Goal: Transaction & Acquisition: Purchase product/service

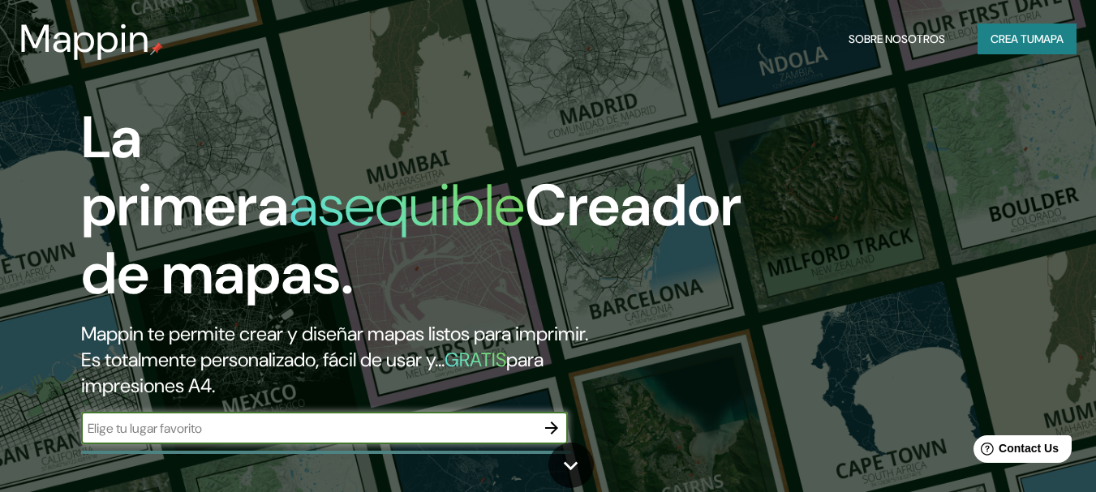
click at [453, 429] on input "text" at bounding box center [308, 428] width 454 height 19
type input "i"
type input "[GEOGRAPHIC_DATA]"
click at [554, 429] on icon "button" at bounding box center [551, 428] width 13 height 13
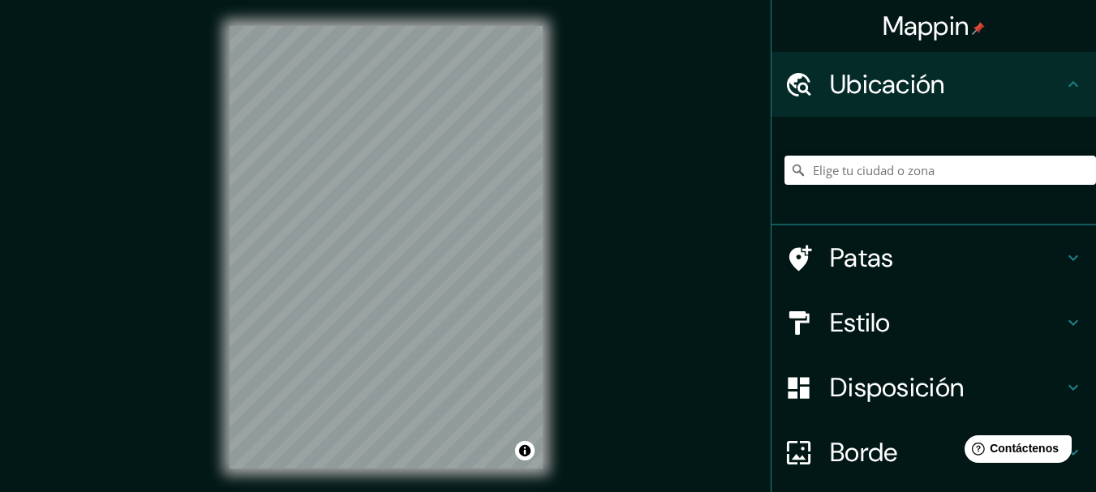
click at [868, 329] on font "Estilo" at bounding box center [860, 323] width 61 height 34
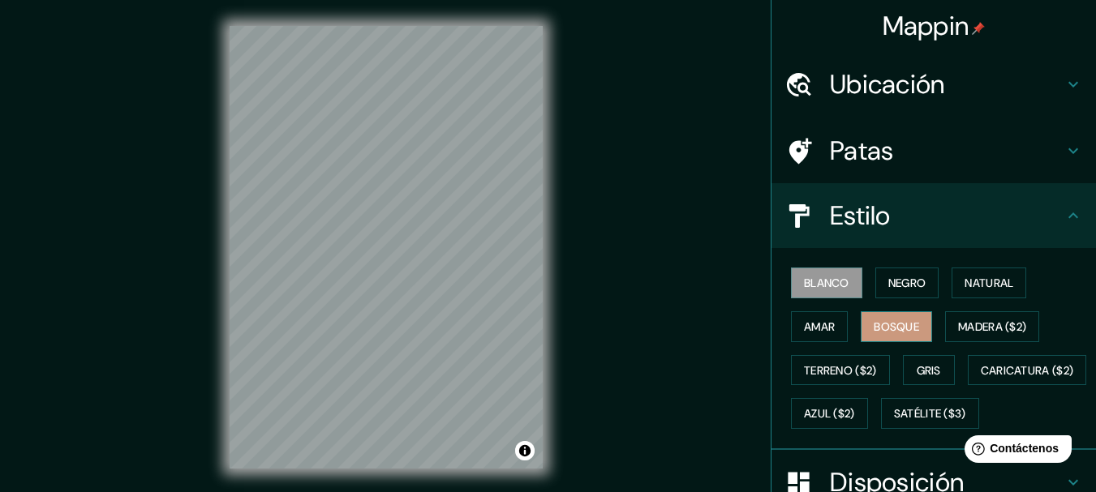
click at [898, 313] on button "Bosque" at bounding box center [895, 326] width 71 height 31
click at [976, 330] on font "Madera ($2)" at bounding box center [992, 327] width 68 height 15
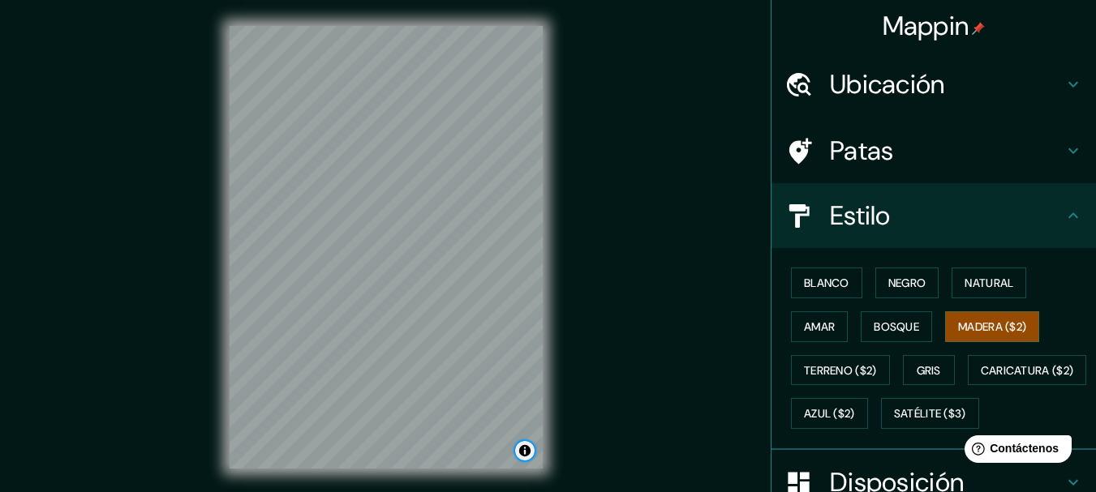
click at [525, 448] on button "Activar o desactivar atribución" at bounding box center [524, 450] width 19 height 19
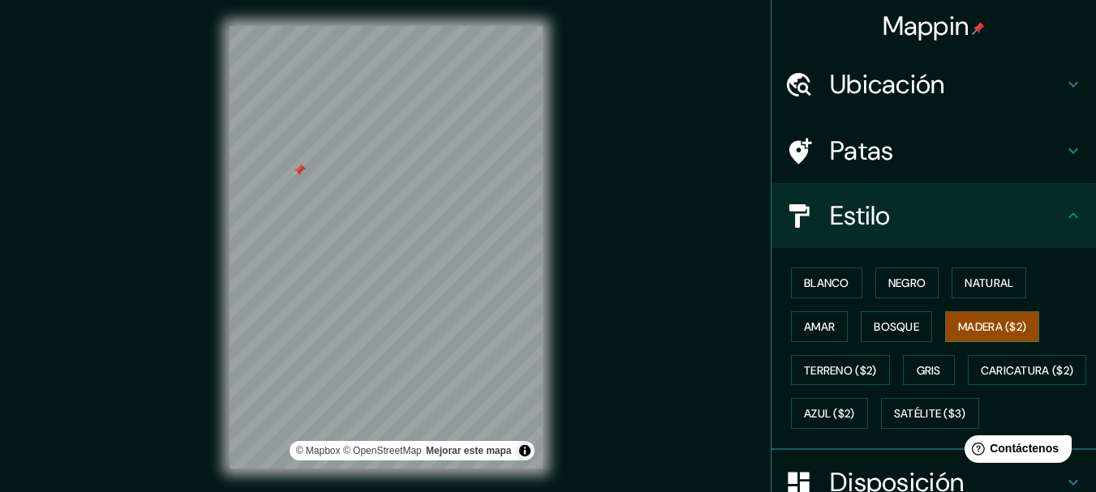
click at [890, 90] on font "Ubicación" at bounding box center [887, 84] width 115 height 34
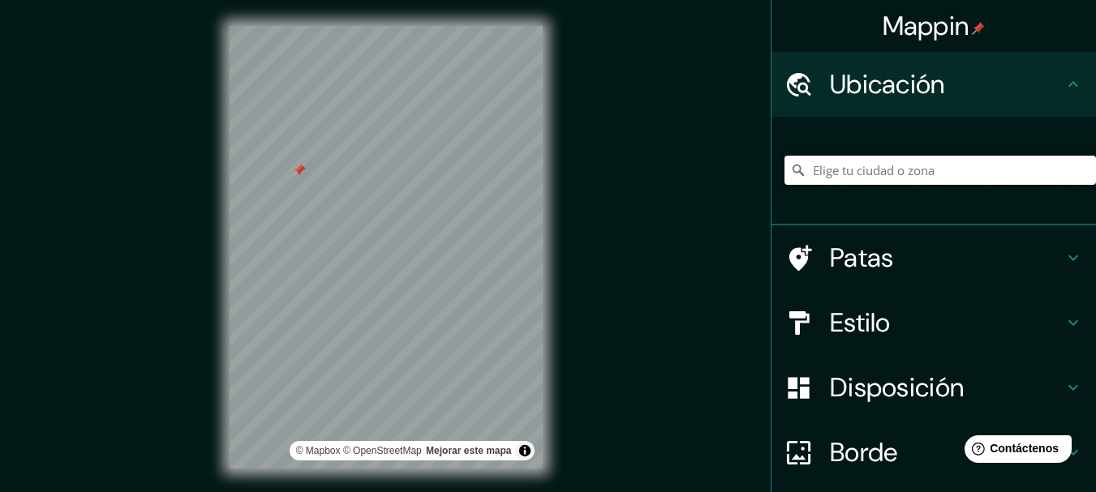
click at [879, 167] on input "Elige tu ciudad o zona" at bounding box center [939, 170] width 311 height 29
click at [843, 171] on input "Elige tu ciudad o zona" at bounding box center [939, 170] width 311 height 29
paste input "[DATE] Rajah Expressway"
type input "[DATE][GEOGRAPHIC_DATA]"
click at [554, 264] on div "© Mapbox © OpenStreetMap Mejorar este mapa" at bounding box center [386, 247] width 365 height 495
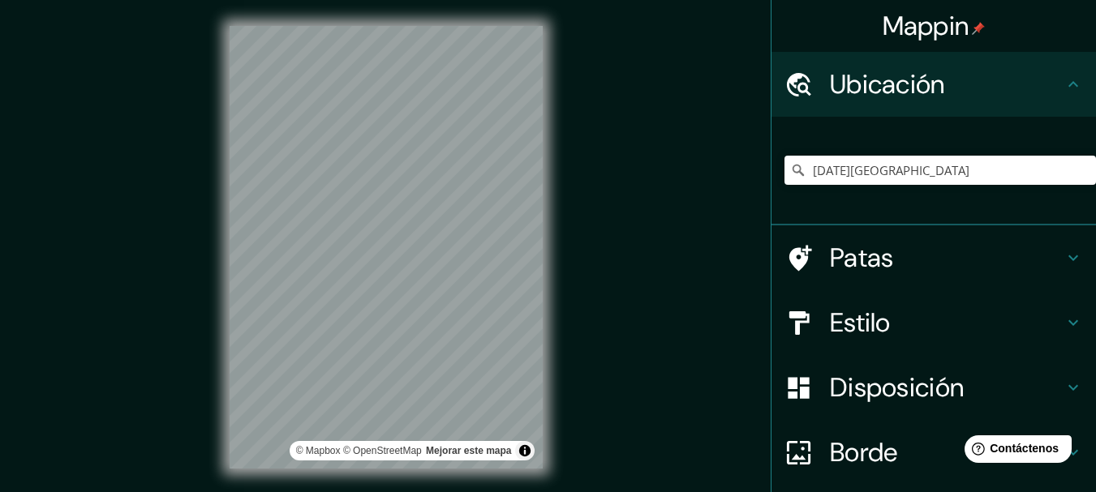
click at [610, 367] on div "Mappin Ubicación [DATE][GEOGRAPHIC_DATA] Autopista [DATE][GEOGRAPHIC_DATA] Pata…" at bounding box center [548, 260] width 1096 height 521
click at [663, 298] on div "Mappin Ubicación [DATE][GEOGRAPHIC_DATA] Autopista [DATE][GEOGRAPHIC_DATA] Pata…" at bounding box center [548, 260] width 1096 height 521
click at [1076, 174] on icon "Claro" at bounding box center [1082, 170] width 13 height 13
click at [895, 172] on input "Elige tu ciudad o zona" at bounding box center [939, 170] width 311 height 29
paste input "[PERSON_NAME][GEOGRAPHIC_DATA]"
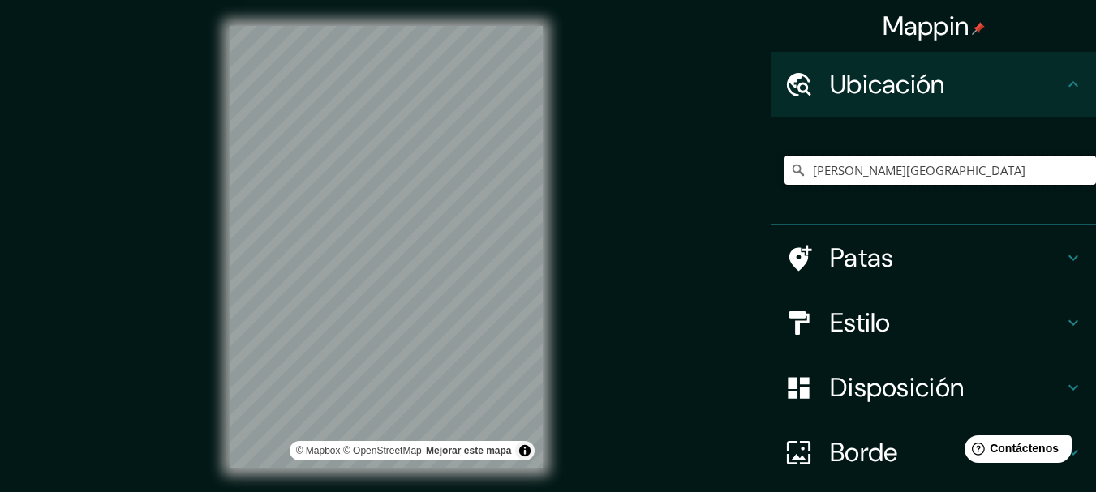
type input "[PERSON_NAME][GEOGRAPHIC_DATA]"
click at [217, 186] on div "© Mapbox © OpenStreetMap Mejorar este mapa" at bounding box center [386, 247] width 365 height 495
click at [886, 324] on h4 "Estilo" at bounding box center [947, 323] width 234 height 32
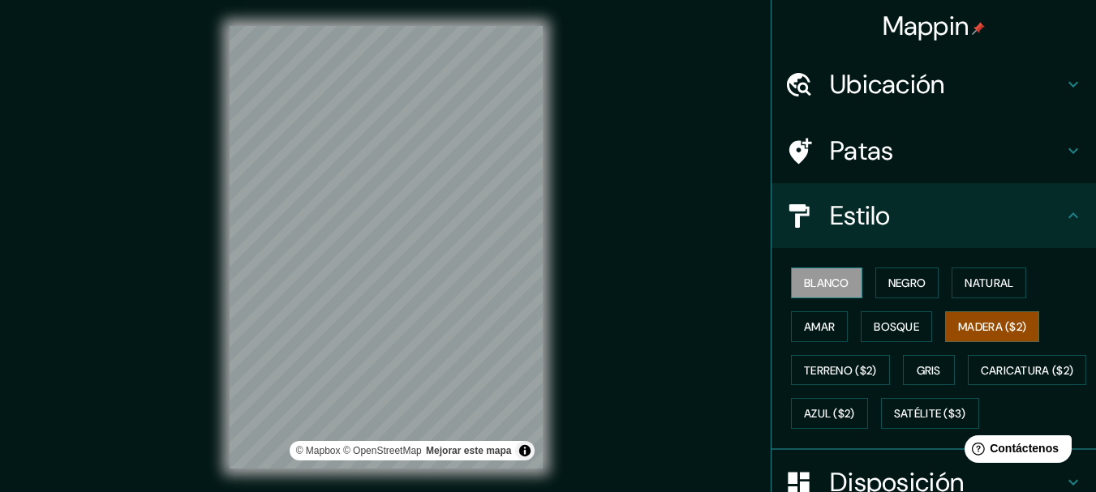
click at [823, 288] on font "Blanco" at bounding box center [826, 283] width 45 height 15
click at [909, 290] on font "Negro" at bounding box center [907, 282] width 38 height 21
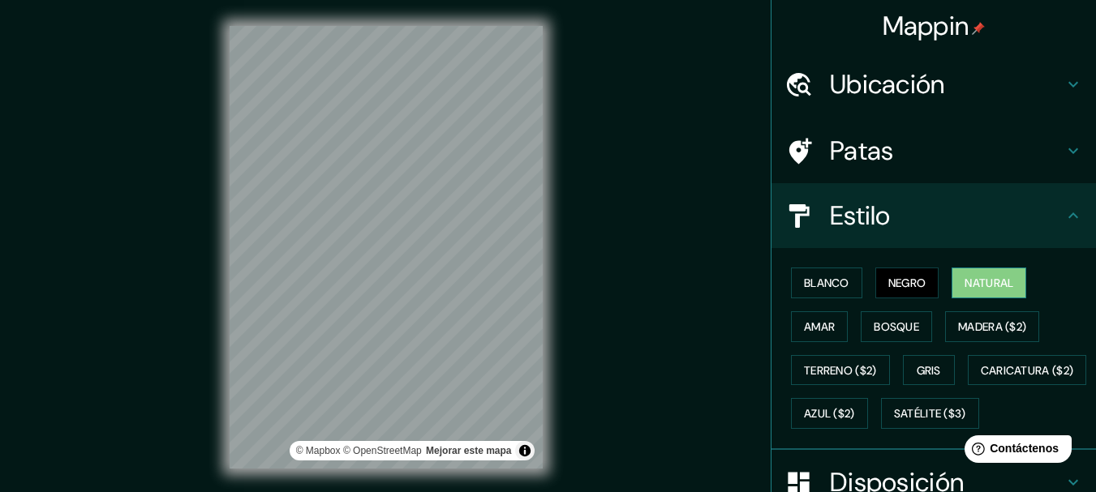
click at [977, 277] on font "Natural" at bounding box center [988, 283] width 49 height 15
click at [904, 287] on font "Negro" at bounding box center [907, 283] width 38 height 15
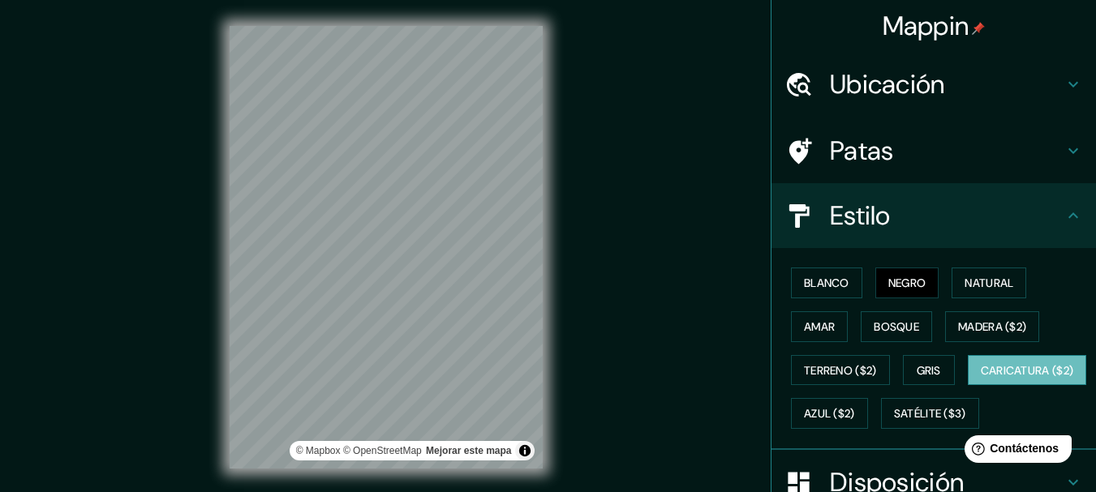
click at [980, 378] on font "Caricatura ($2)" at bounding box center [1026, 370] width 93 height 15
click at [894, 422] on font "Satélite ($3)" at bounding box center [930, 414] width 72 height 15
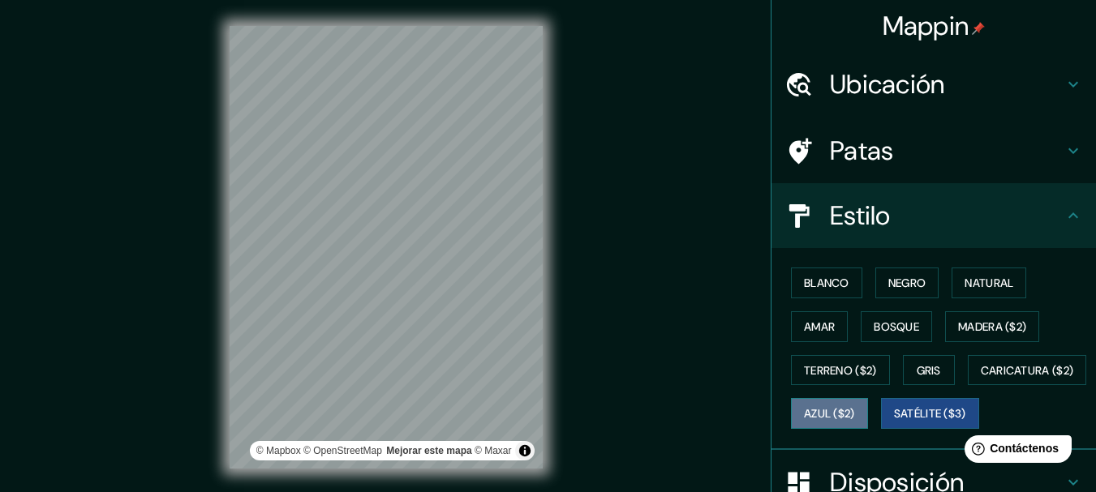
click at [855, 418] on font "Azul ($2)" at bounding box center [829, 414] width 51 height 15
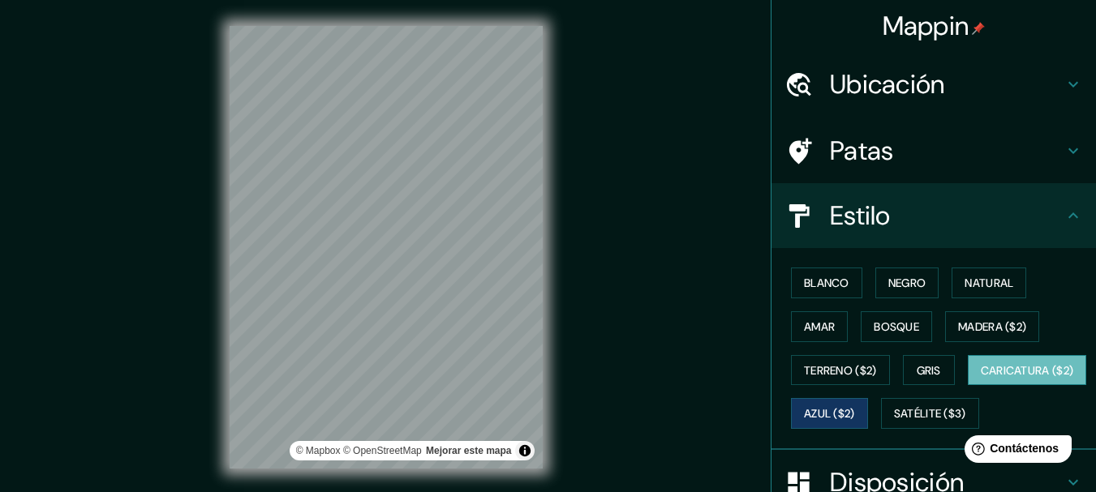
click at [980, 378] on font "Caricatura ($2)" at bounding box center [1026, 370] width 93 height 15
click at [857, 375] on font "Terreno ($2)" at bounding box center [840, 370] width 73 height 15
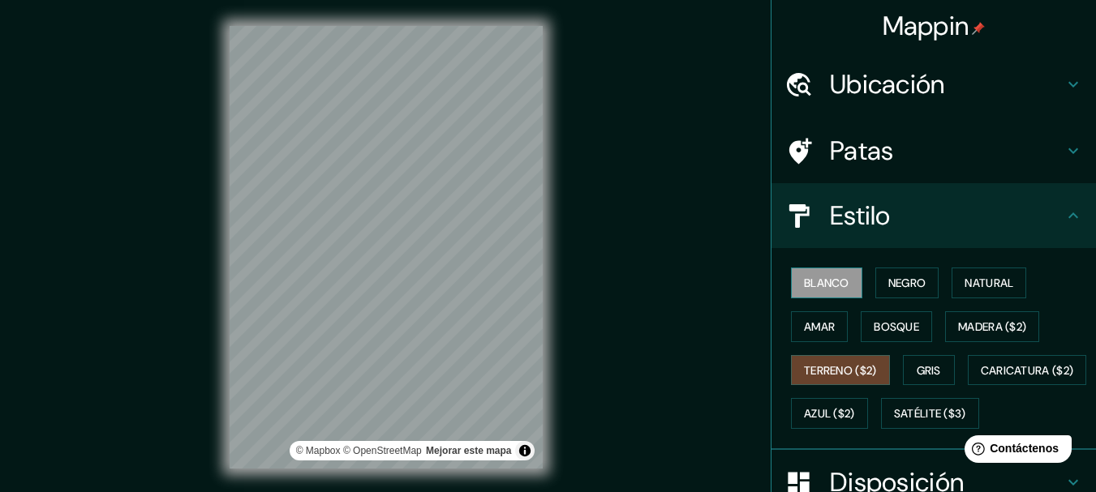
click at [814, 292] on font "Blanco" at bounding box center [826, 282] width 45 height 21
click at [910, 290] on font "Negro" at bounding box center [907, 283] width 38 height 15
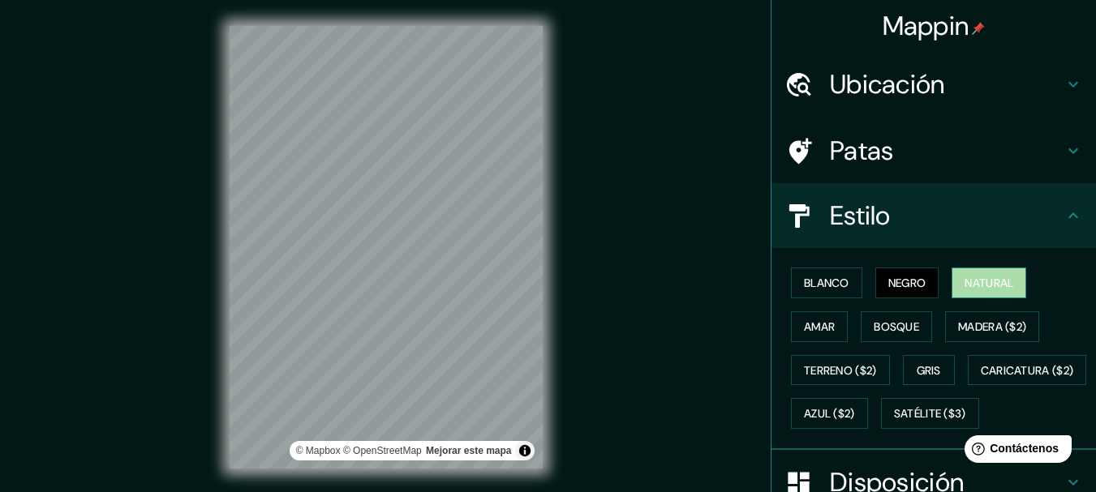
click at [997, 291] on font "Natural" at bounding box center [988, 282] width 49 height 21
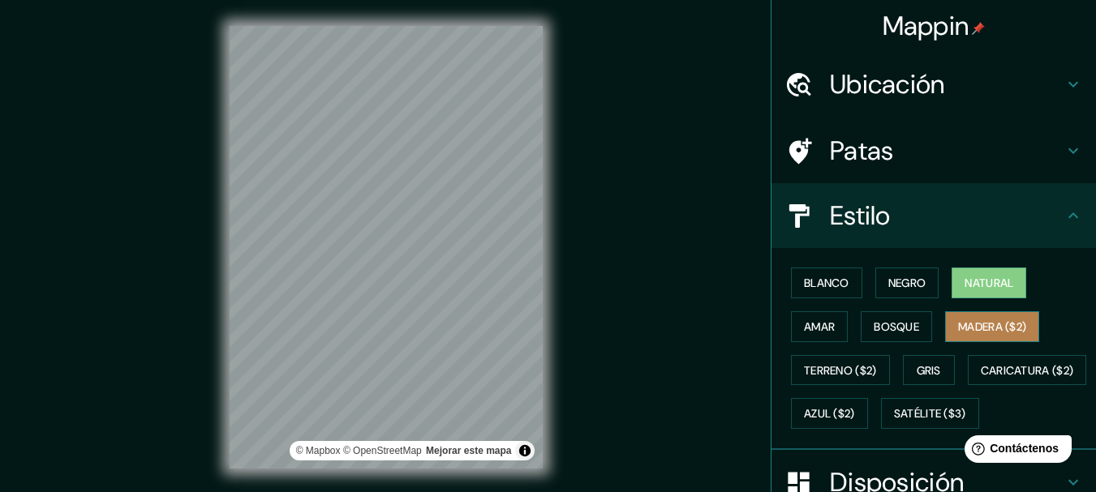
click at [977, 332] on font "Madera ($2)" at bounding box center [992, 327] width 68 height 15
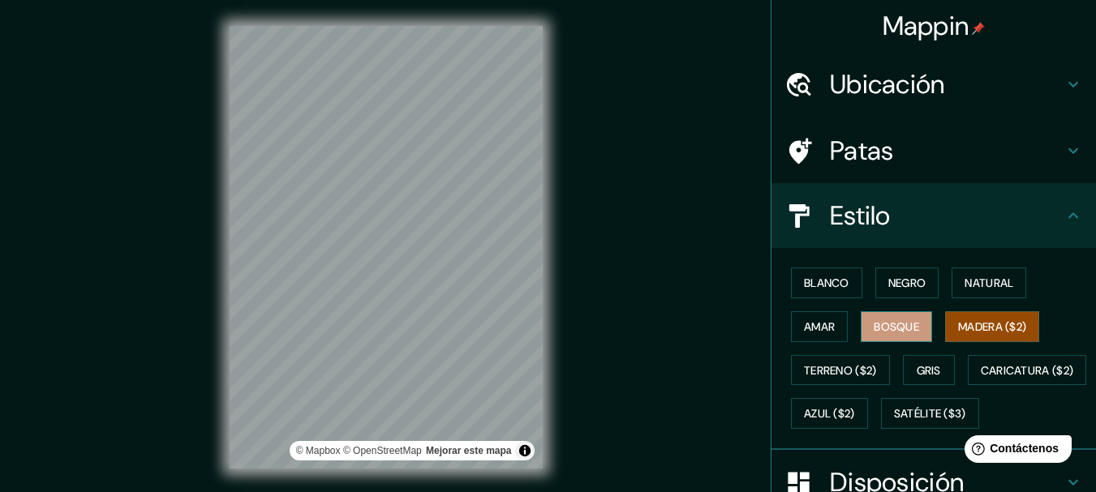
click at [915, 328] on button "Bosque" at bounding box center [895, 326] width 71 height 31
click at [810, 329] on font "Amar" at bounding box center [819, 327] width 31 height 15
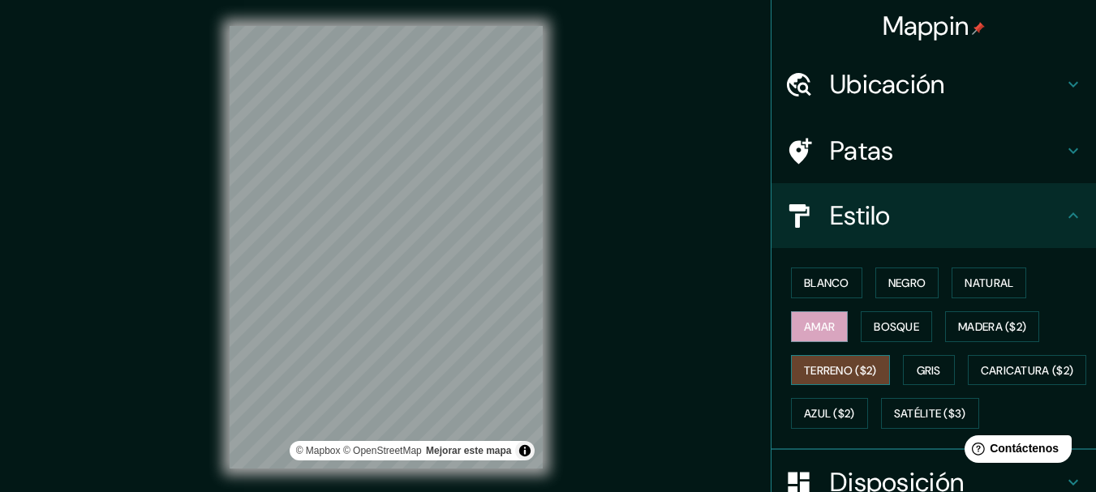
click at [820, 360] on font "Terreno ($2)" at bounding box center [840, 370] width 73 height 21
click at [916, 371] on font "Gris" at bounding box center [928, 370] width 24 height 15
click at [821, 330] on font "Amar" at bounding box center [819, 327] width 31 height 15
click at [804, 285] on font "Blanco" at bounding box center [826, 283] width 45 height 15
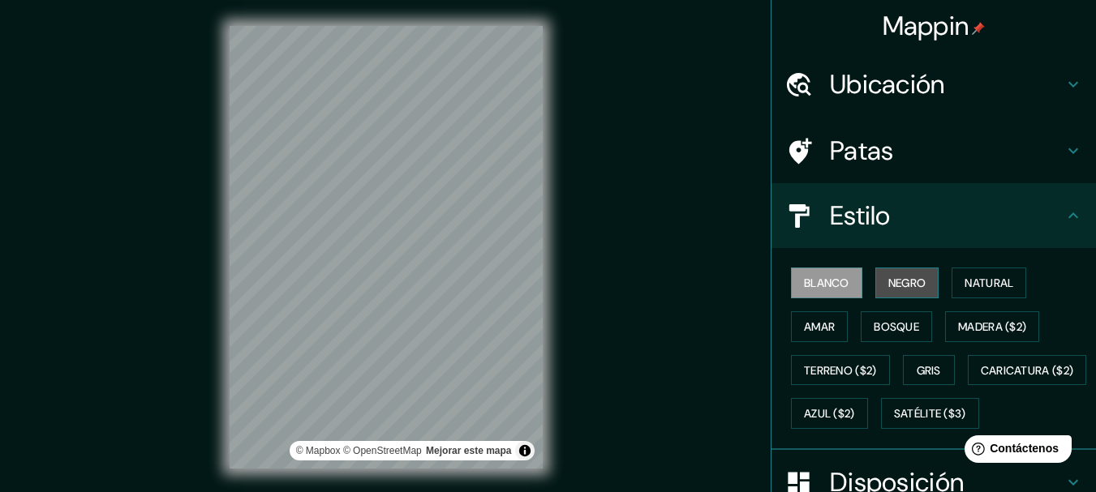
click at [888, 277] on font "Negro" at bounding box center [907, 283] width 38 height 15
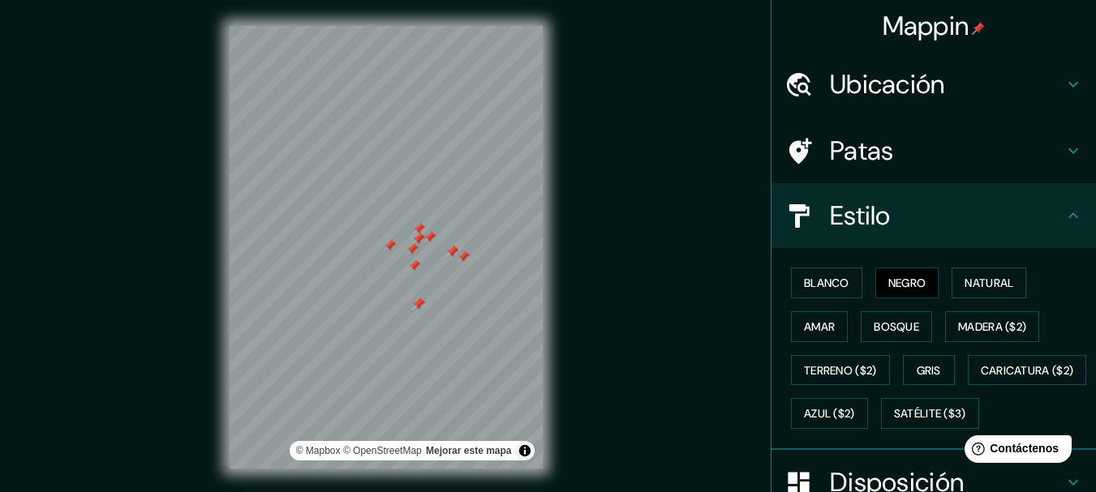
drag, startPoint x: 511, startPoint y: 327, endPoint x: 441, endPoint y: 247, distance: 105.7
click at [458, 259] on div at bounding box center [451, 252] width 13 height 13
click at [456, 334] on div at bounding box center [454, 331] width 13 height 13
drag, startPoint x: 457, startPoint y: 332, endPoint x: 463, endPoint y: 326, distance: 8.6
click at [463, 326] on div at bounding box center [469, 331] width 13 height 13
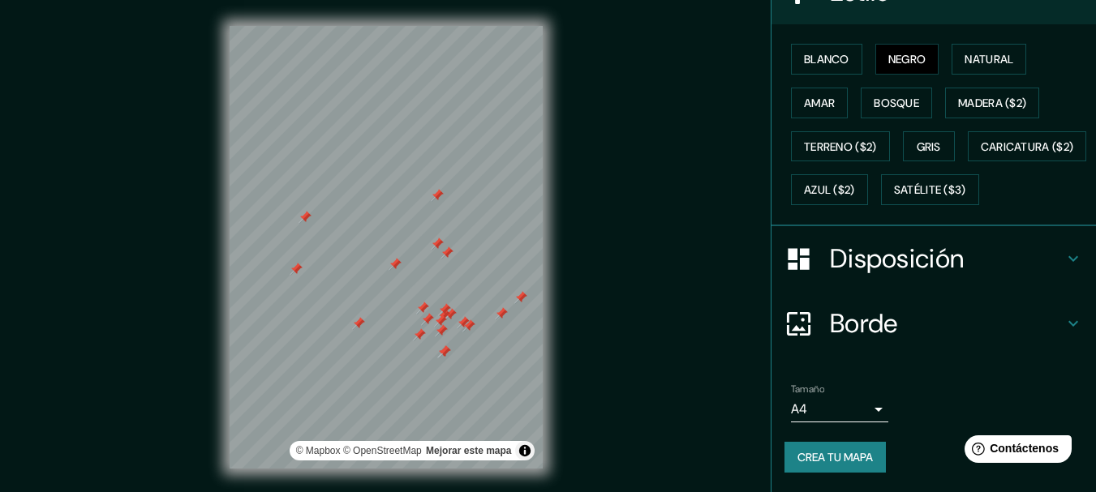
scroll to position [28, 0]
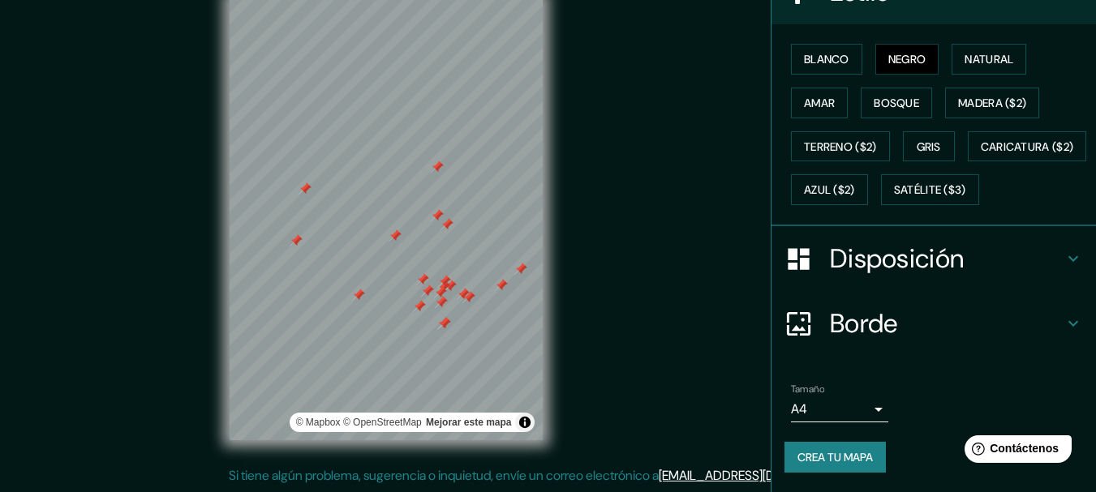
click at [906, 257] on font "Disposición" at bounding box center [897, 259] width 134 height 34
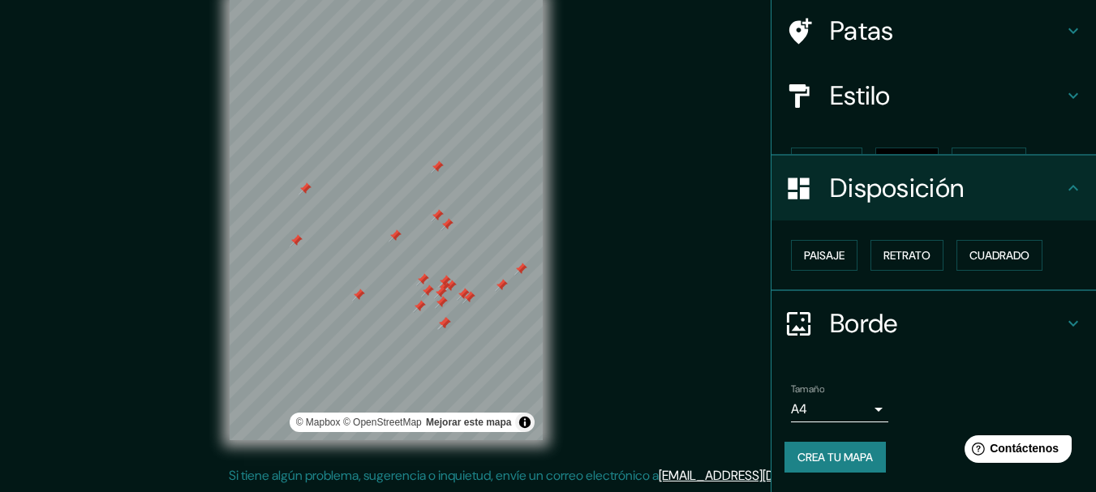
scroll to position [92, 0]
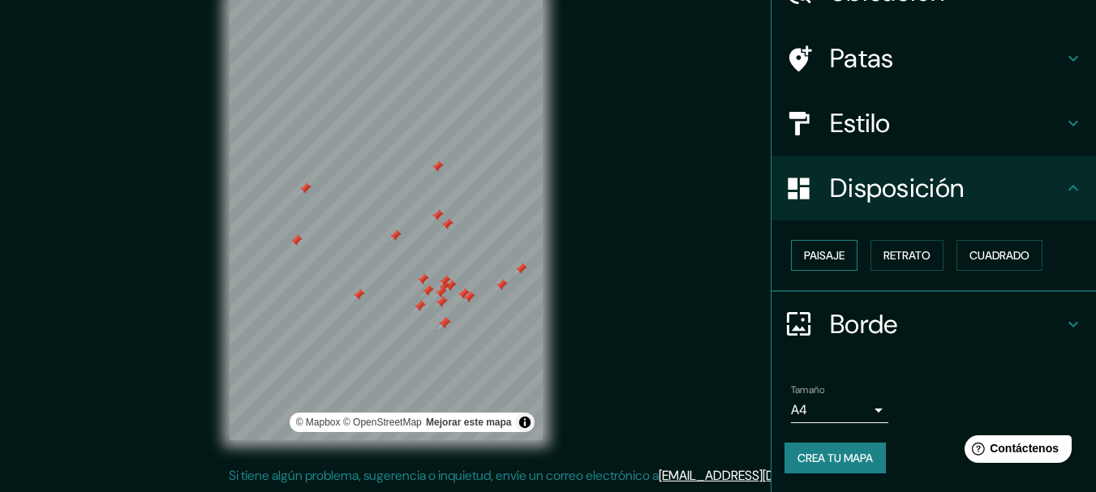
click at [817, 254] on font "Paisaje" at bounding box center [824, 255] width 41 height 15
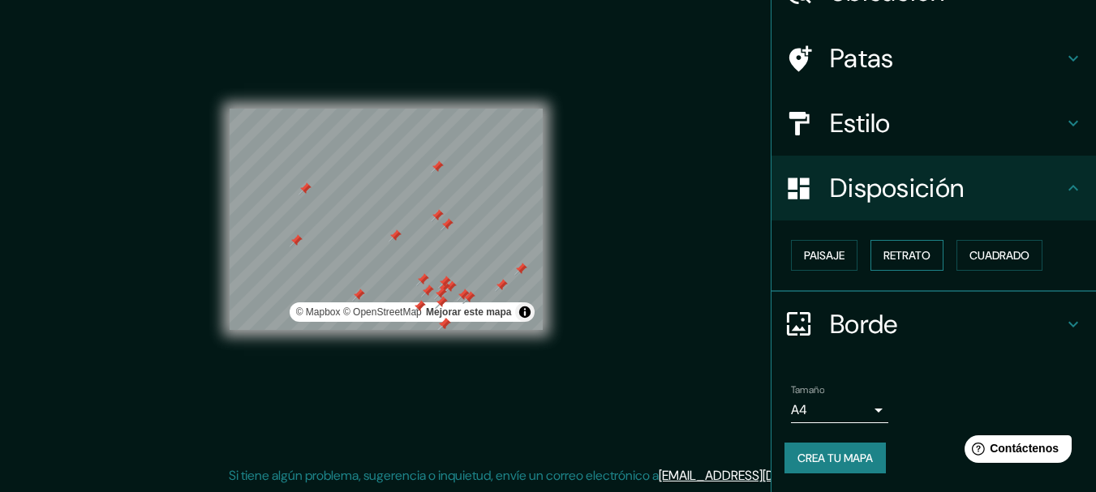
click at [883, 253] on font "Retrato" at bounding box center [906, 255] width 47 height 15
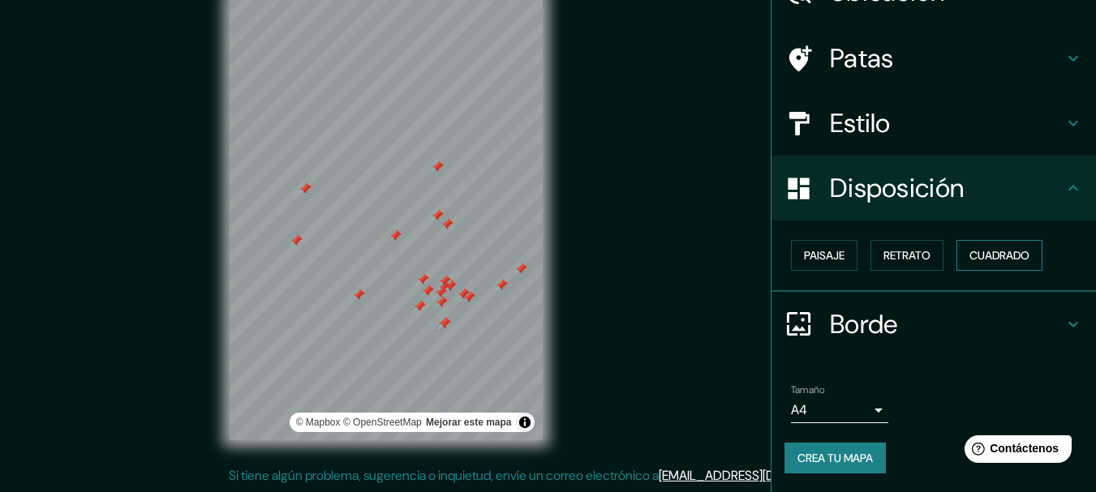
click at [969, 253] on font "Cuadrado" at bounding box center [999, 255] width 60 height 15
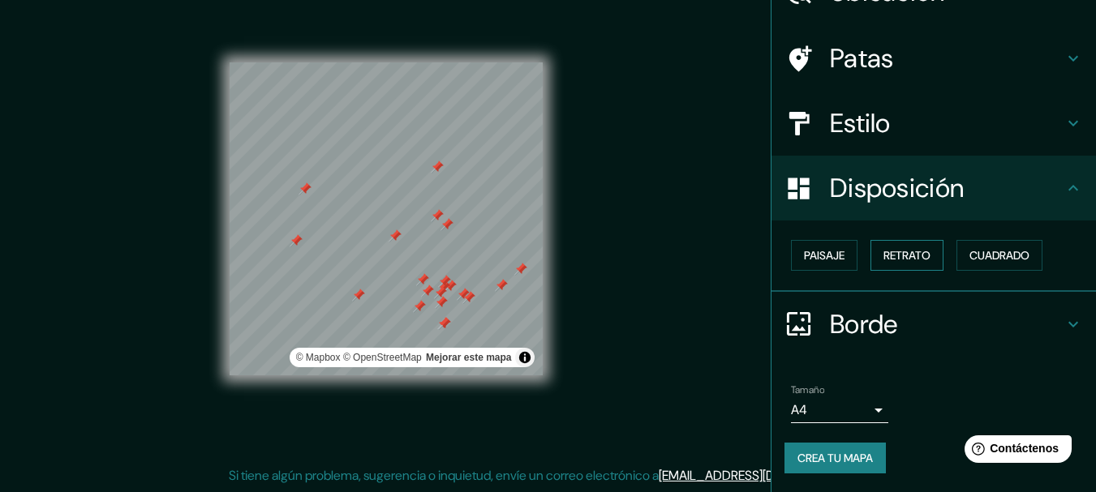
click at [908, 254] on font "Retrato" at bounding box center [906, 255] width 47 height 15
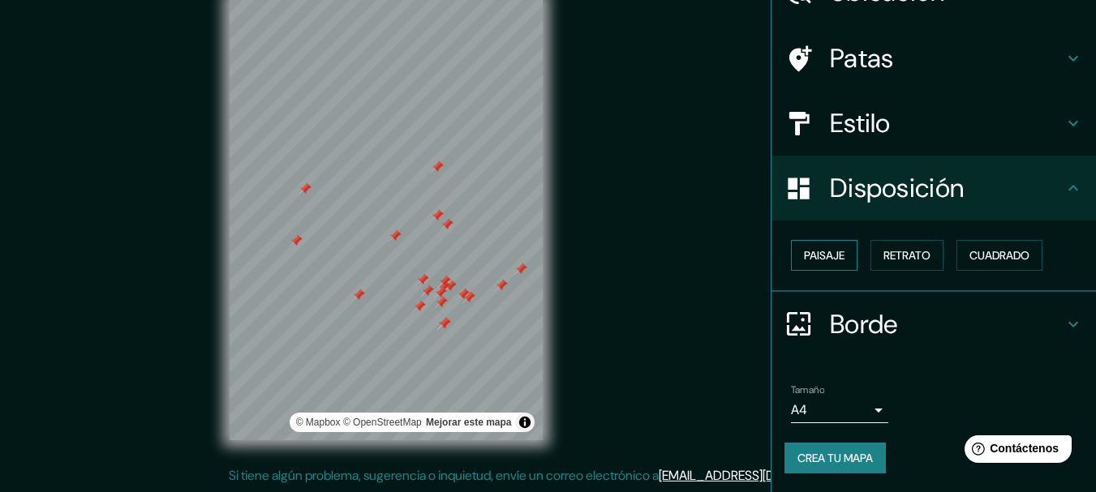
click at [822, 265] on font "Paisaje" at bounding box center [824, 255] width 41 height 21
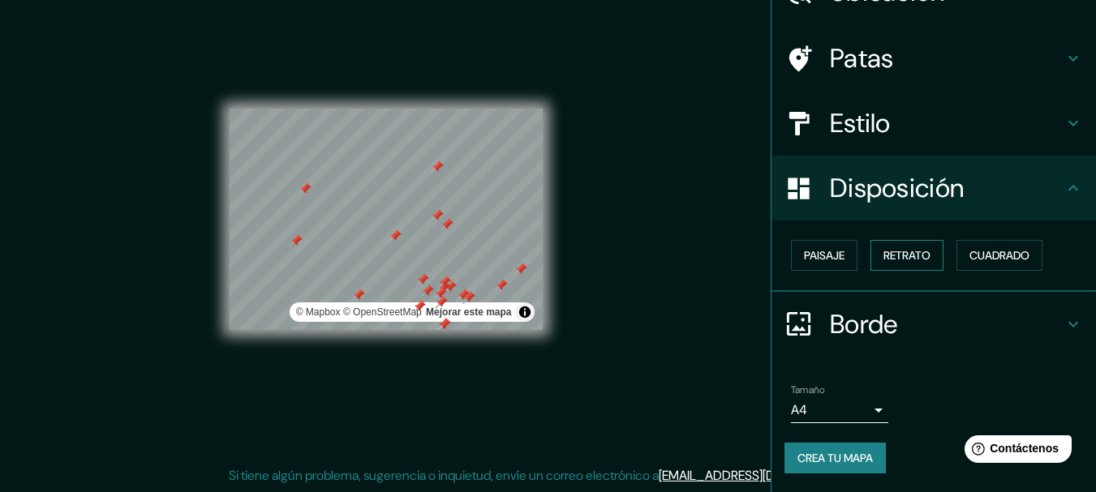
click at [883, 264] on font "Retrato" at bounding box center [906, 255] width 47 height 21
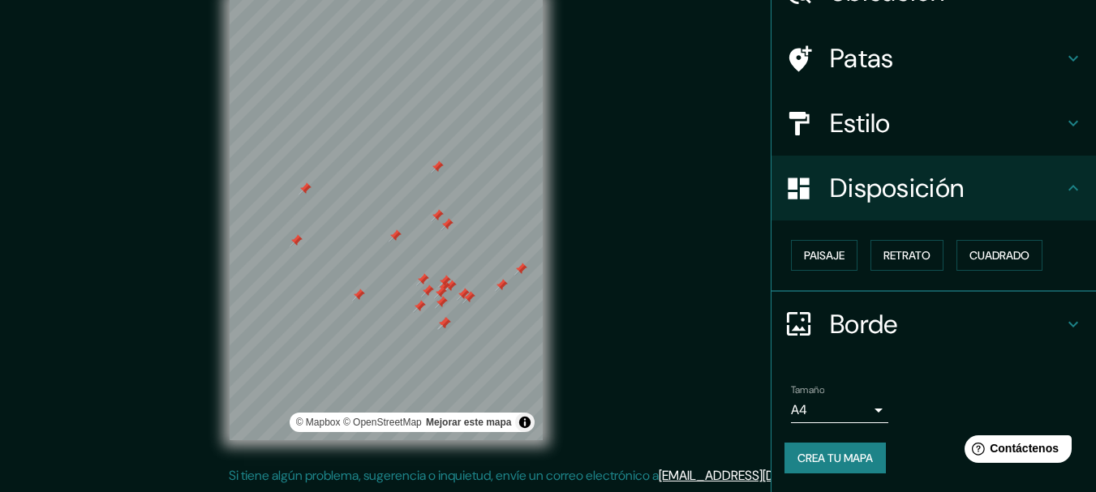
drag, startPoint x: 630, startPoint y: 272, endPoint x: 637, endPoint y: 331, distance: 58.7
click at [637, 331] on div "Mappin [GEOGRAPHIC_DATA][PERSON_NAME][STREET_ADDRESS][PERSON_NAME][STREET_ADDRE…" at bounding box center [548, 232] width 1096 height 521
drag, startPoint x: 425, startPoint y: 309, endPoint x: 443, endPoint y: 272, distance: 40.6
click at [443, 272] on div at bounding box center [437, 274] width 13 height 13
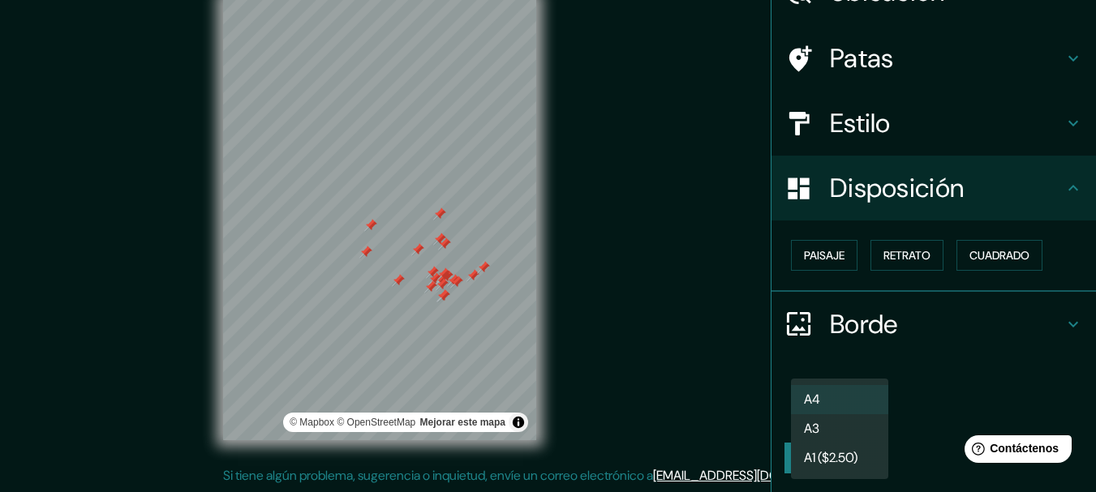
click at [860, 406] on body "Mappin [GEOGRAPHIC_DATA][PERSON_NAME][STREET_ADDRESS][PERSON_NAME][STREET_ADDRE…" at bounding box center [548, 218] width 1096 height 492
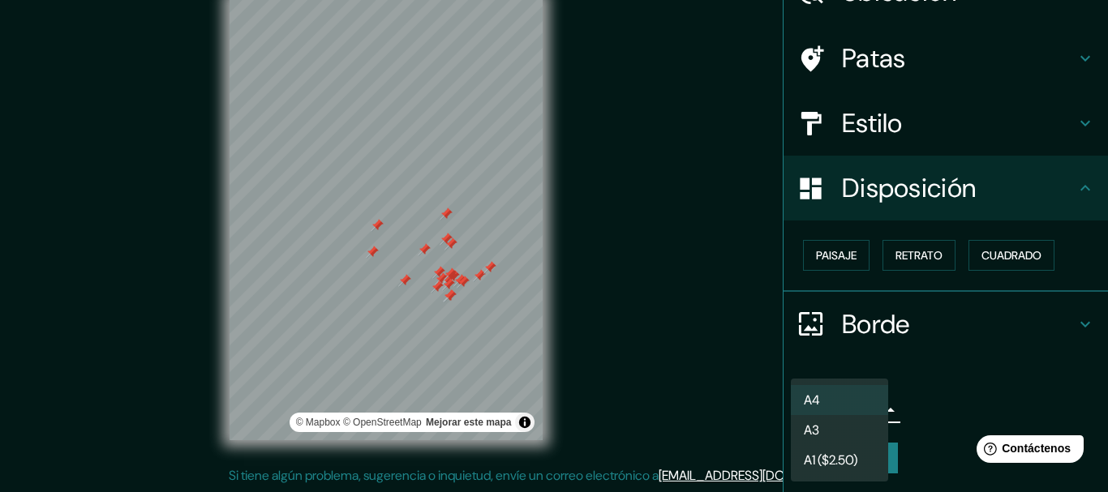
click at [855, 435] on li "A3" at bounding box center [839, 430] width 97 height 30
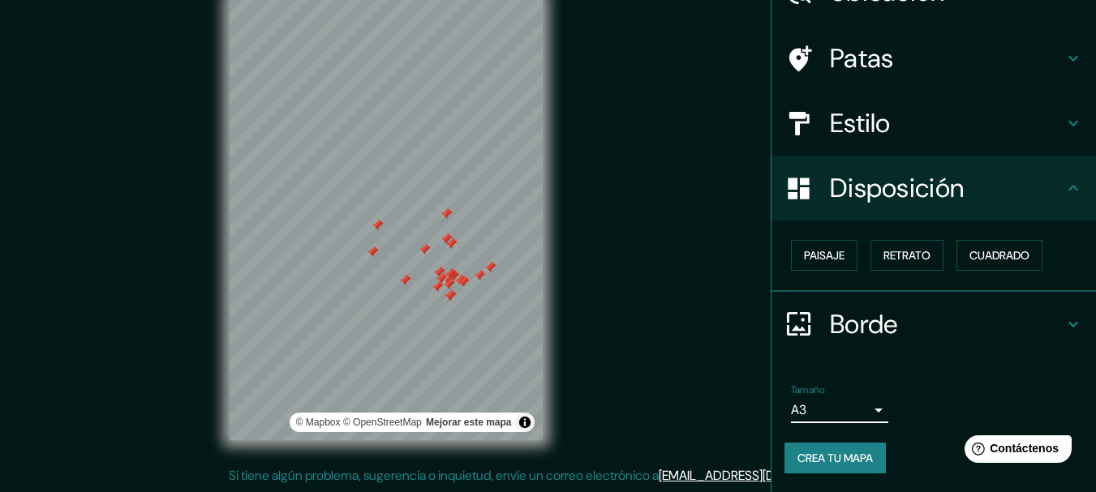
click at [844, 410] on body "Mappin [GEOGRAPHIC_DATA][PERSON_NAME][STREET_ADDRESS][PERSON_NAME][STREET_ADDRE…" at bounding box center [548, 218] width 1096 height 492
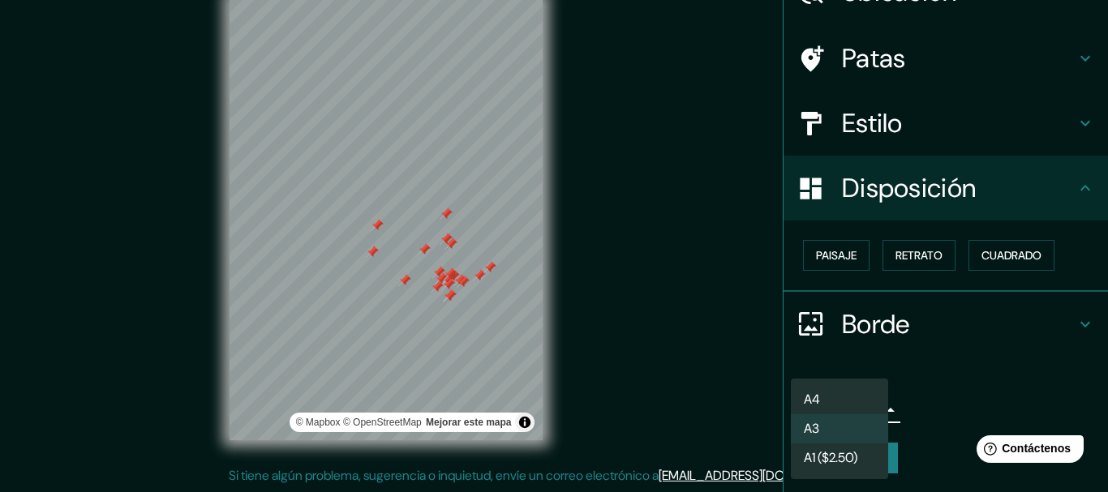
click at [846, 395] on li "A4" at bounding box center [839, 399] width 97 height 29
type input "single"
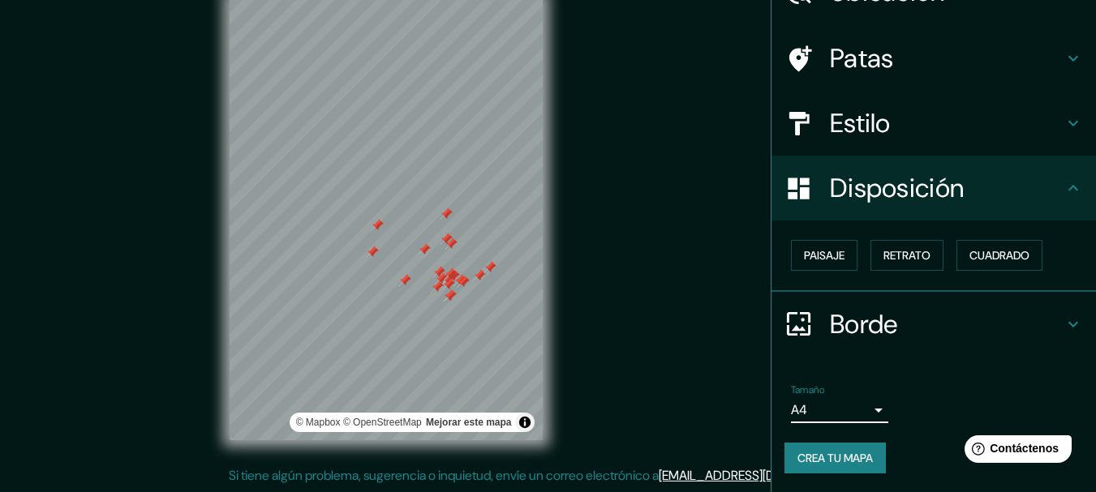
click at [927, 328] on h4 "Borde" at bounding box center [947, 324] width 234 height 32
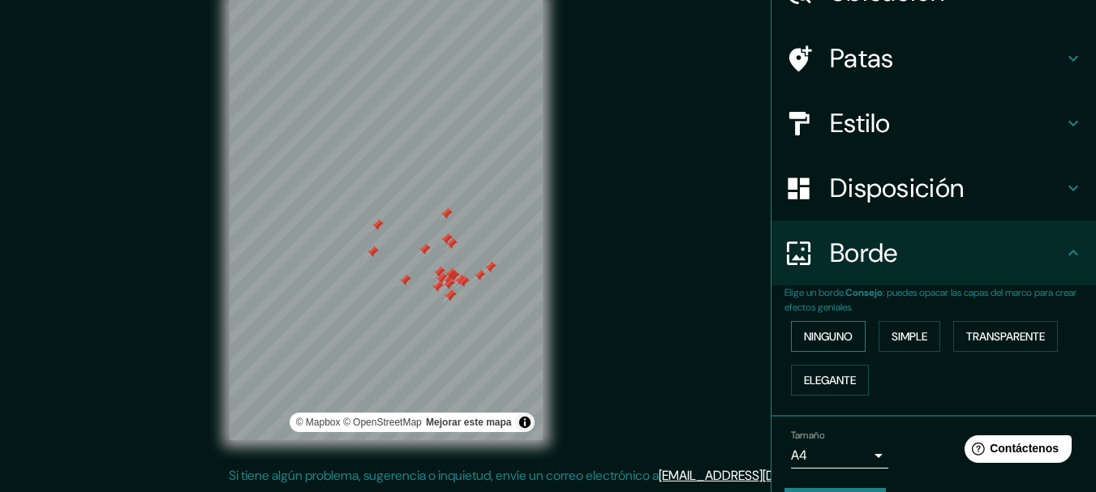
click at [812, 338] on font "Ninguno" at bounding box center [828, 336] width 49 height 15
click at [891, 340] on font "Simple" at bounding box center [909, 336] width 36 height 15
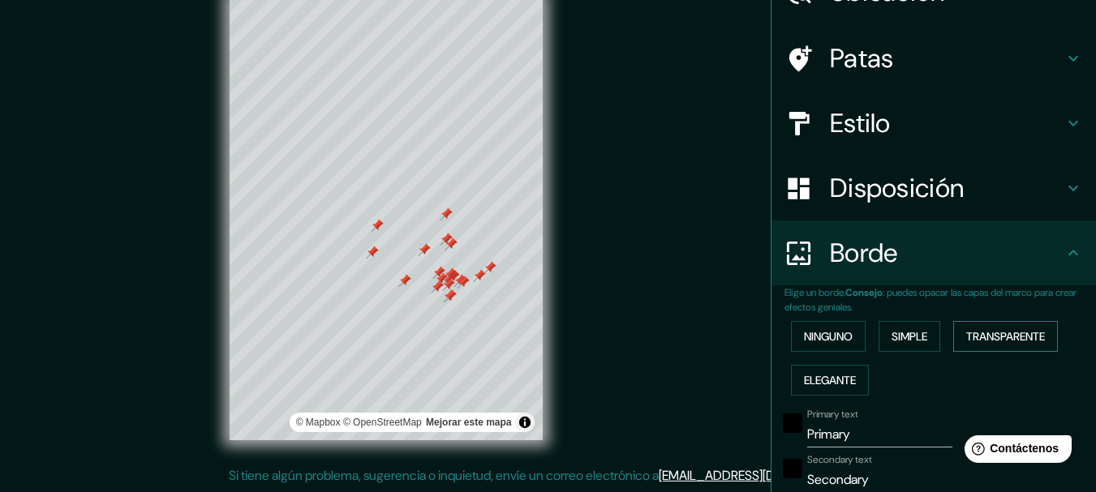
click at [968, 340] on font "Transparente" at bounding box center [1005, 336] width 79 height 15
click at [838, 384] on font "Elegante" at bounding box center [830, 380] width 52 height 15
click at [815, 335] on font "Ninguno" at bounding box center [828, 336] width 49 height 15
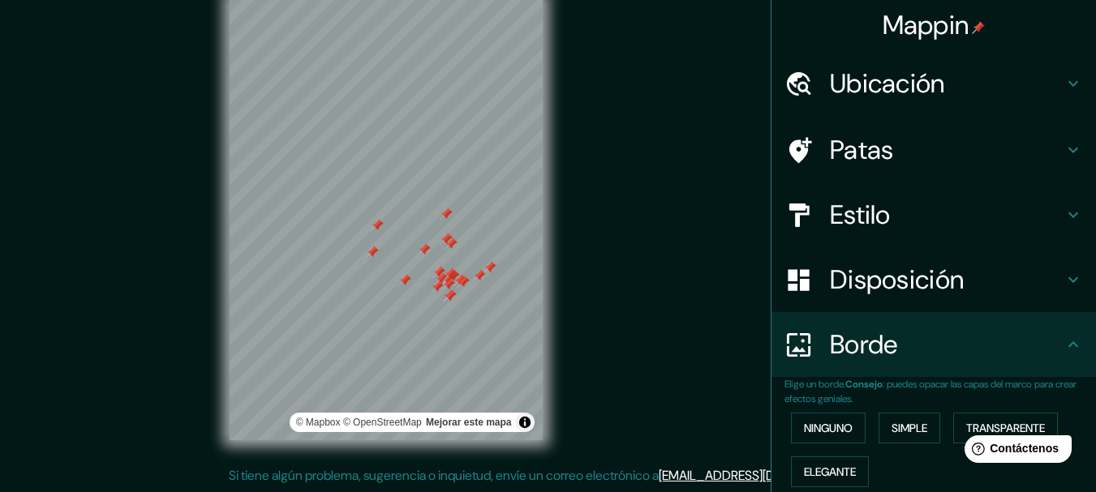
scroll to position [0, 0]
click at [913, 302] on div "Disposición" at bounding box center [933, 280] width 324 height 65
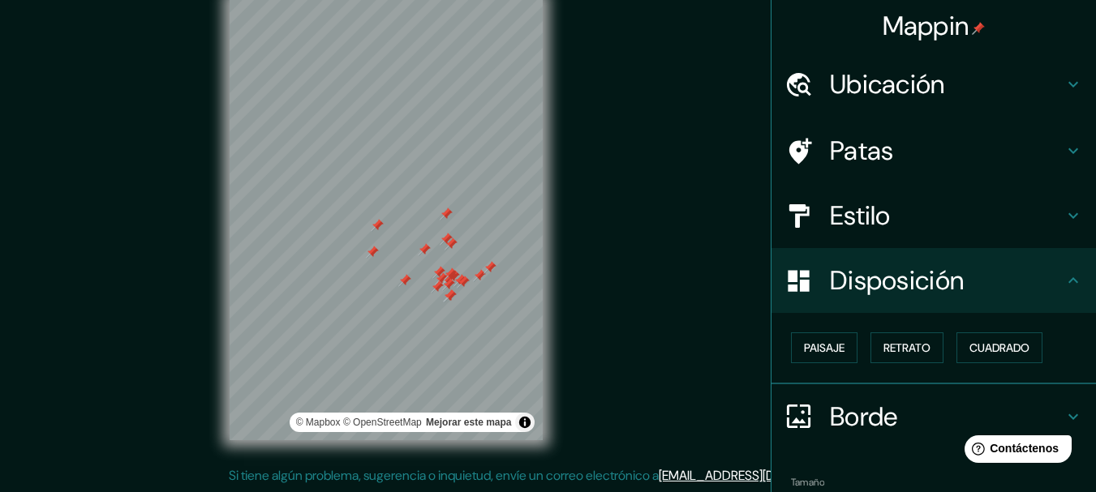
click at [897, 201] on h4 "Estilo" at bounding box center [947, 215] width 234 height 32
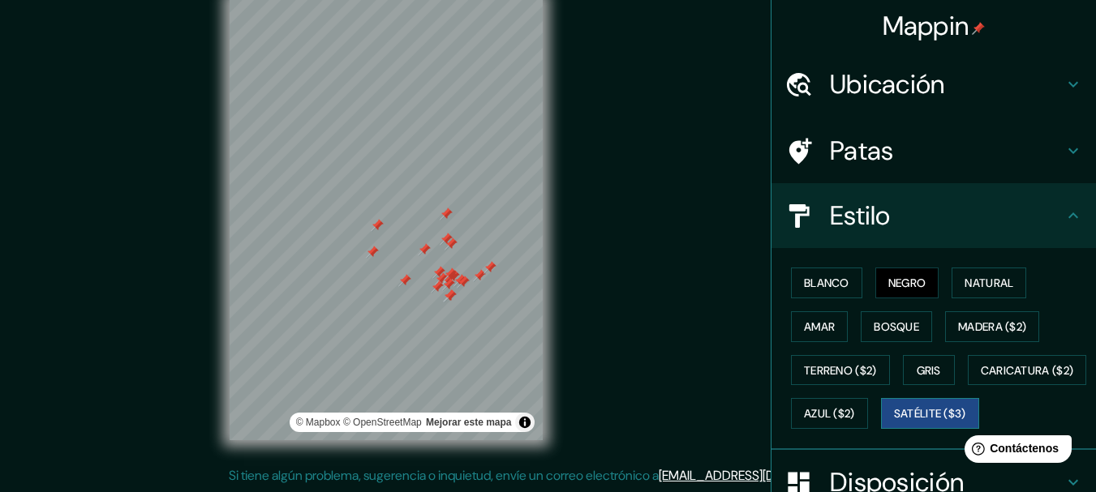
click at [894, 424] on font "Satélite ($3)" at bounding box center [930, 413] width 72 height 21
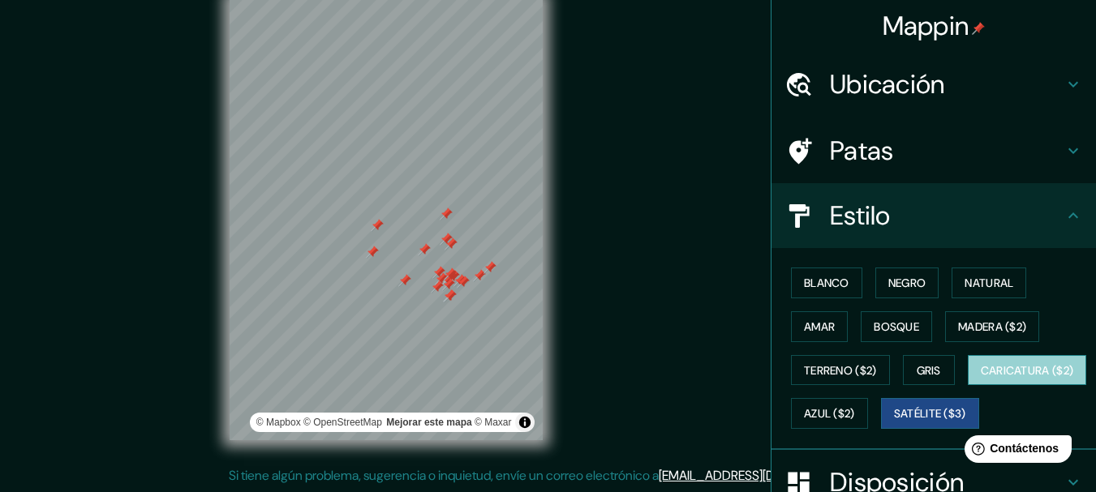
click at [980, 378] on font "Caricatura ($2)" at bounding box center [1026, 370] width 93 height 15
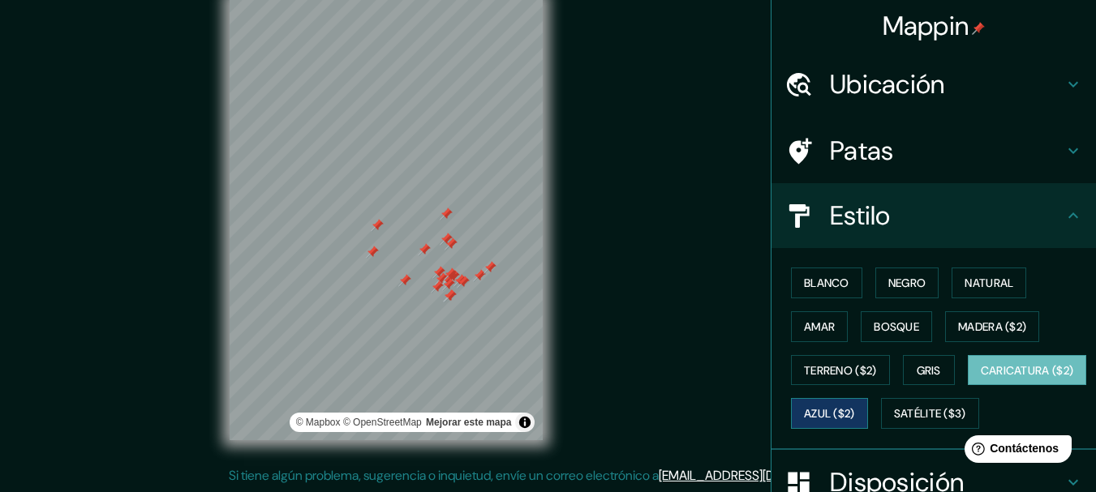
click at [855, 418] on font "Azul ($2)" at bounding box center [829, 414] width 51 height 15
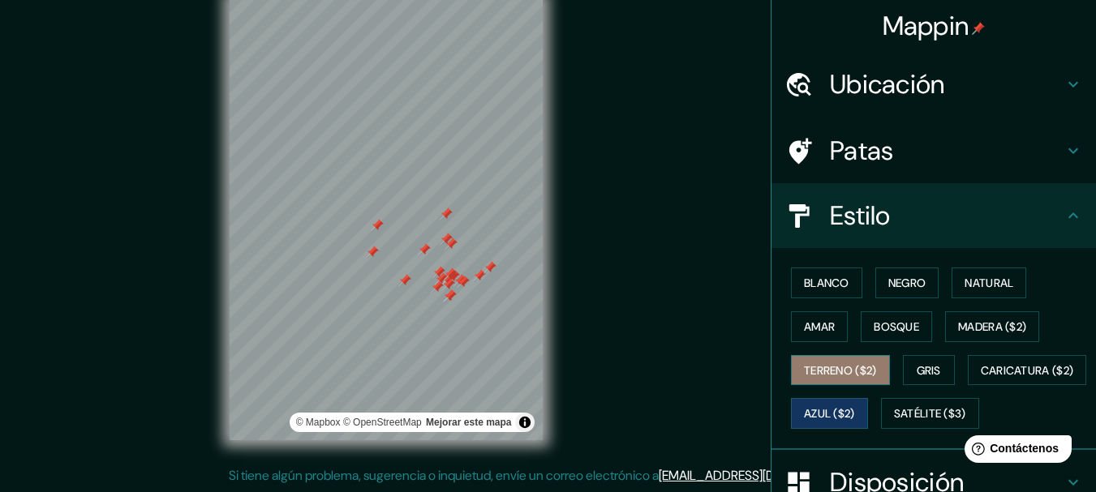
click at [830, 369] on font "Terreno ($2)" at bounding box center [840, 370] width 73 height 15
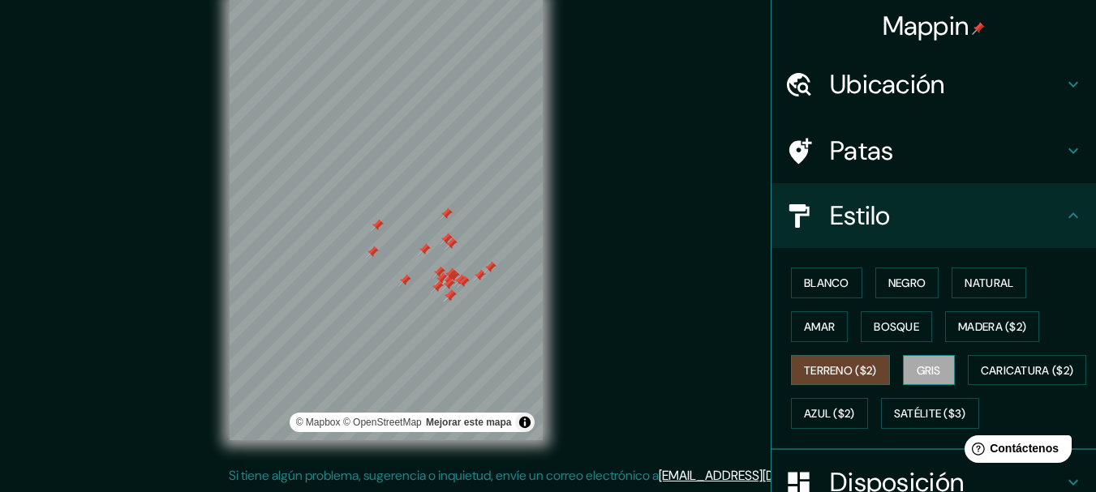
click at [929, 362] on font "Gris" at bounding box center [928, 370] width 24 height 21
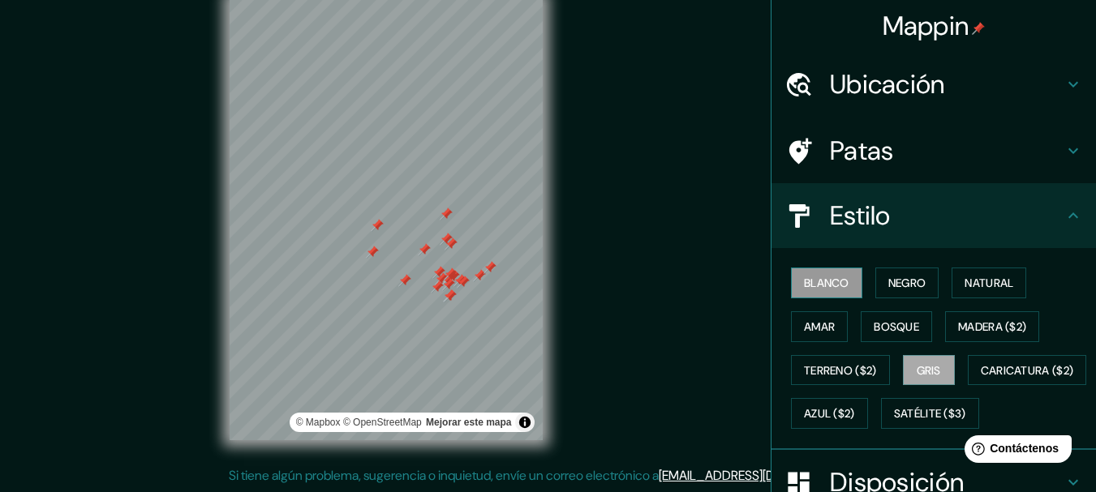
click at [830, 274] on font "Blanco" at bounding box center [826, 282] width 45 height 21
click at [888, 289] on font "Negro" at bounding box center [907, 283] width 38 height 15
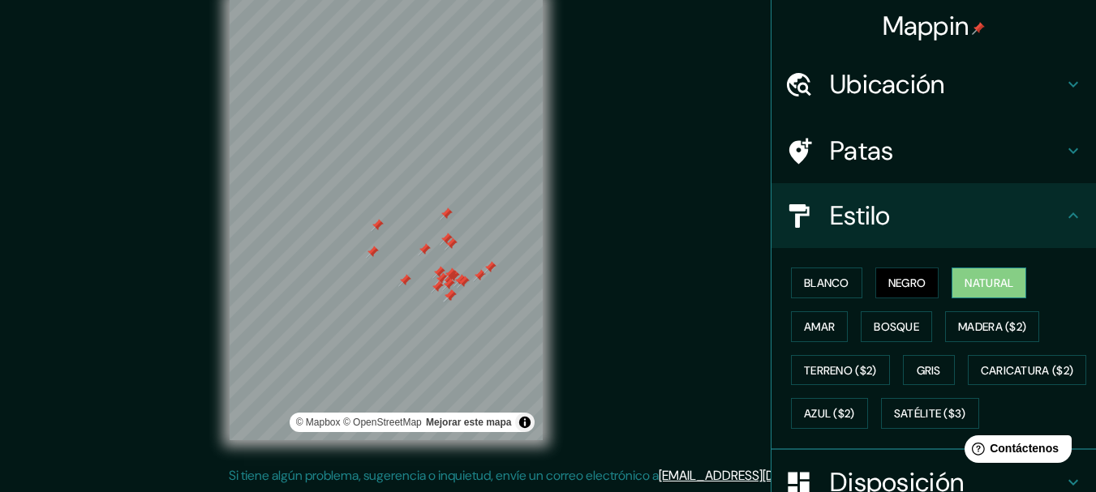
click at [967, 294] on button "Natural" at bounding box center [988, 283] width 75 height 31
click at [979, 328] on font "Madera ($2)" at bounding box center [992, 327] width 68 height 15
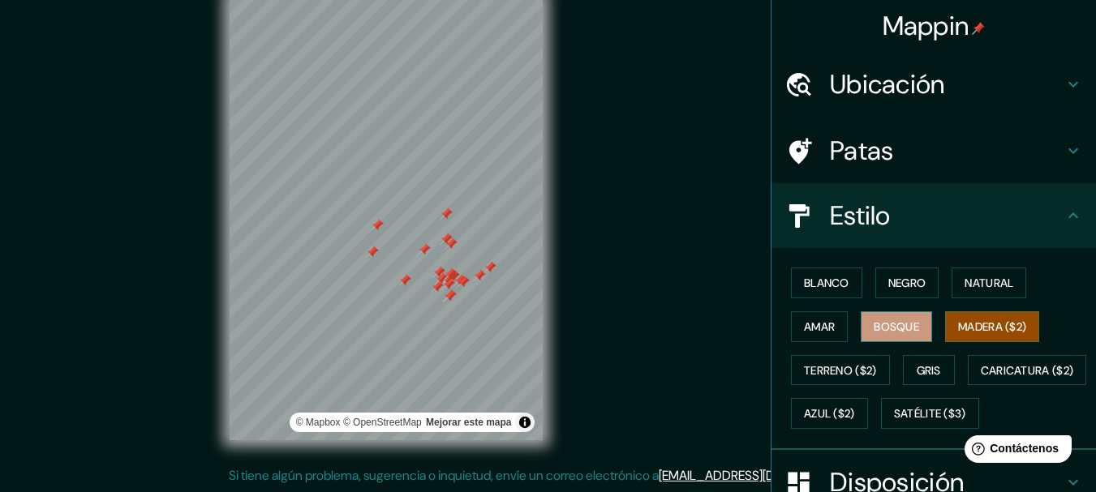
click at [896, 320] on font "Bosque" at bounding box center [895, 327] width 45 height 15
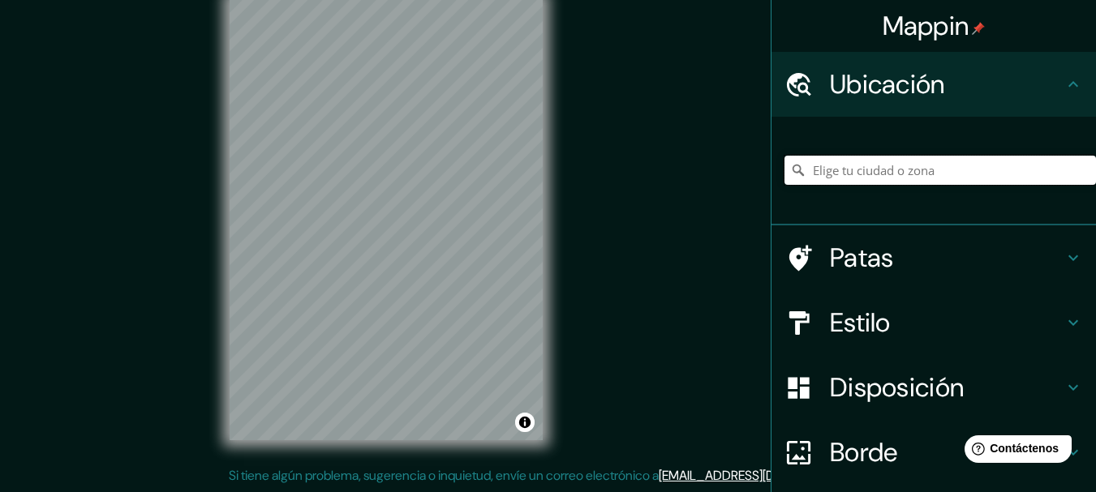
click at [890, 162] on input "Elige tu ciudad o zona" at bounding box center [939, 170] width 311 height 29
paste input "[PERSON_NAME][GEOGRAPHIC_DATA]"
type input "Alexandra Road, Parroquia de Devonshire DV02, Bermudas"
click at [863, 246] on font "Patas" at bounding box center [862, 258] width 64 height 34
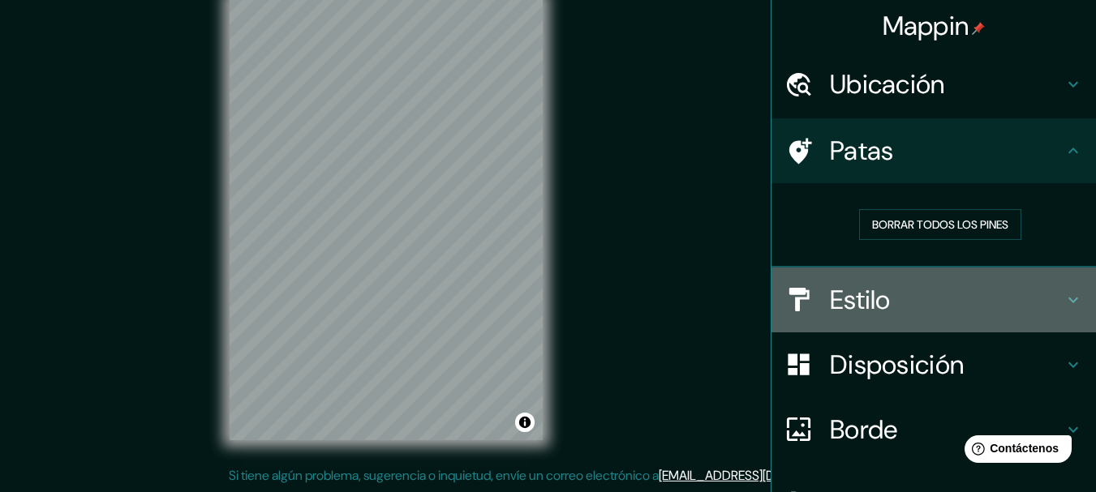
click at [882, 311] on h4 "Estilo" at bounding box center [947, 300] width 234 height 32
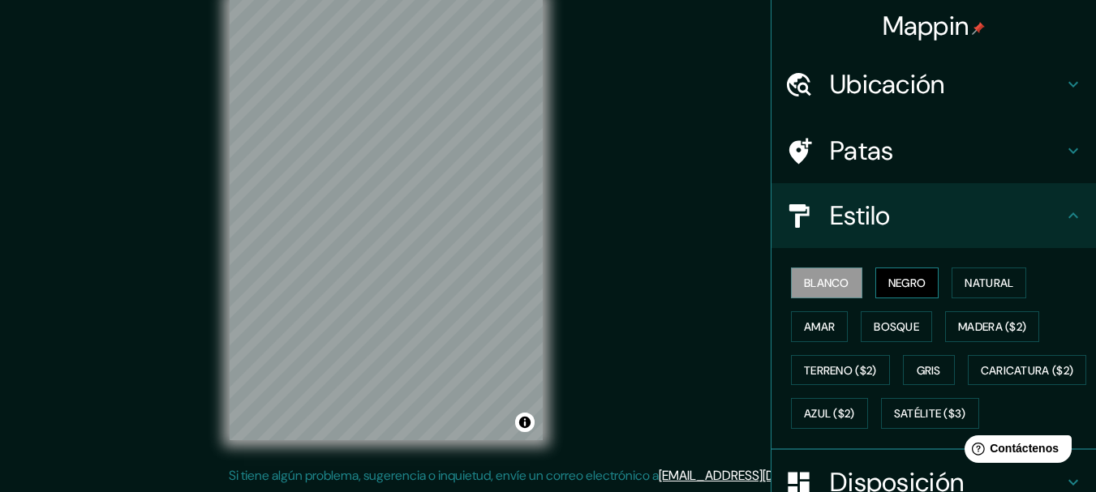
click at [896, 287] on font "Negro" at bounding box center [907, 283] width 38 height 15
click at [596, 110] on div "Mappin Ubicación Alexandra Road, Parroquia de Devonshire DV02, Bermudas Alexand…" at bounding box center [548, 232] width 1096 height 521
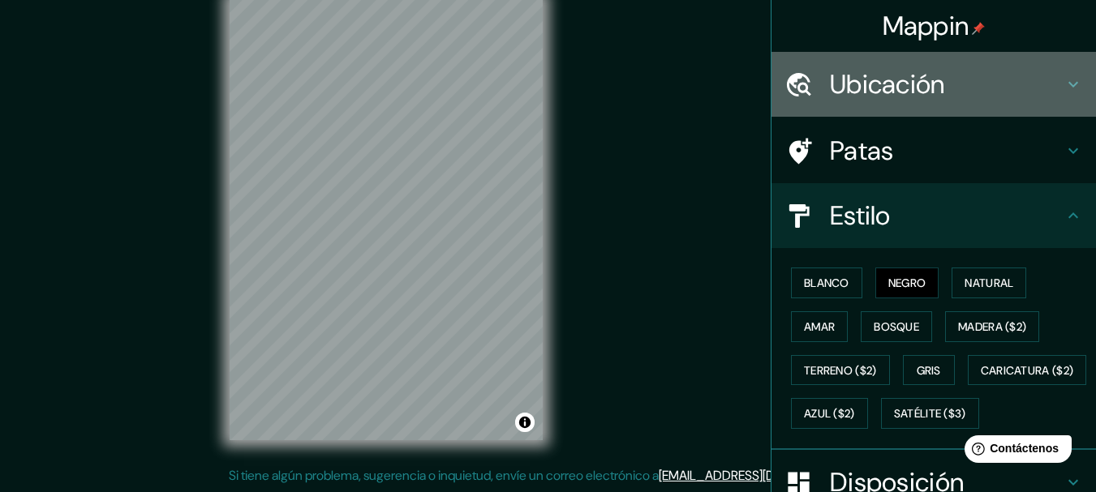
click at [893, 88] on font "Ubicación" at bounding box center [887, 84] width 115 height 34
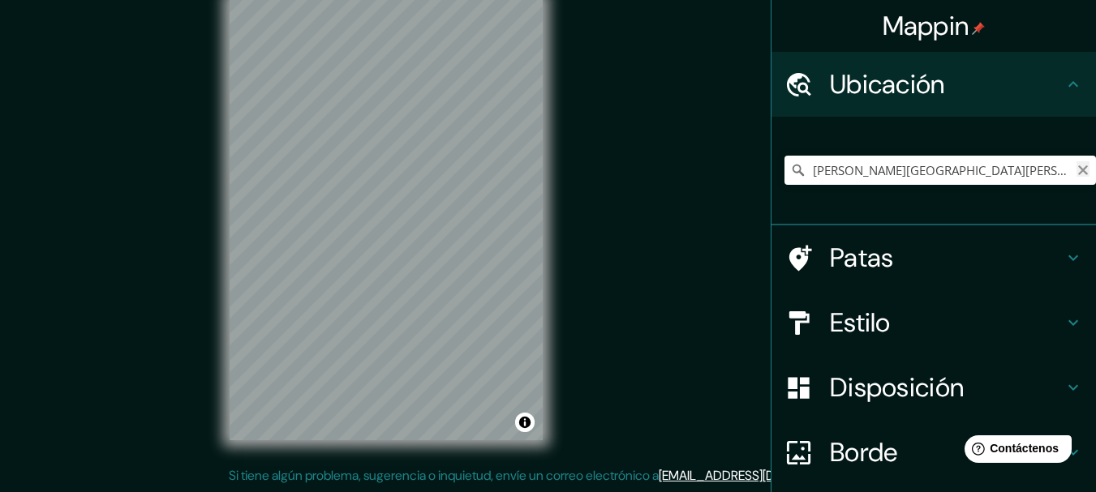
click at [1076, 165] on icon "Claro" at bounding box center [1082, 170] width 13 height 13
click at [927, 179] on input "Elige tu ciudad o zona" at bounding box center [939, 170] width 311 height 29
paste input "[DATE] Rajah Expressway"
type input "[DATE][GEOGRAPHIC_DATA]"
click at [1078, 172] on icon "Claro" at bounding box center [1083, 170] width 10 height 10
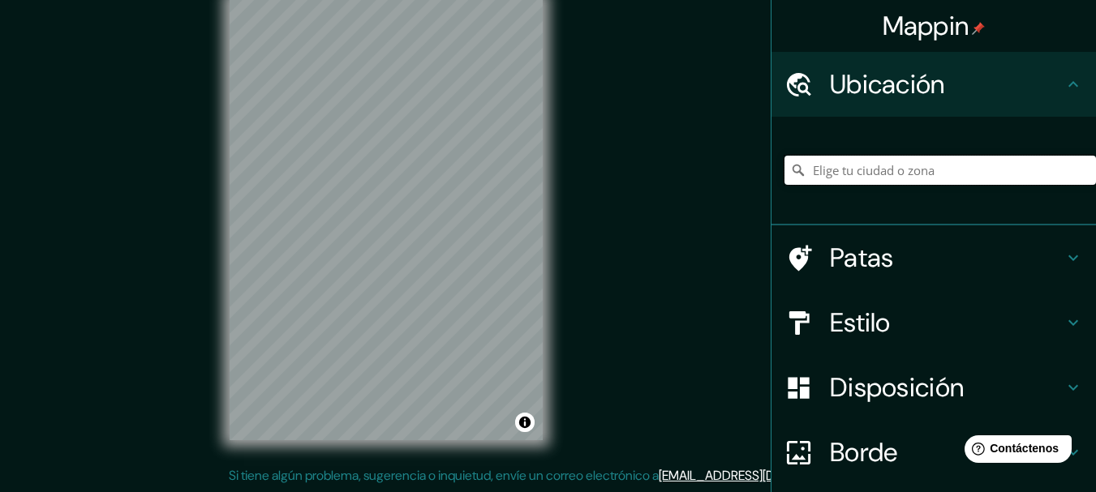
click at [900, 170] on input "Elige tu ciudad o zona" at bounding box center [939, 170] width 311 height 29
paste input "[PERSON_NAME][GEOGRAPHIC_DATA]"
type input "[PERSON_NAME][GEOGRAPHIC_DATA]"
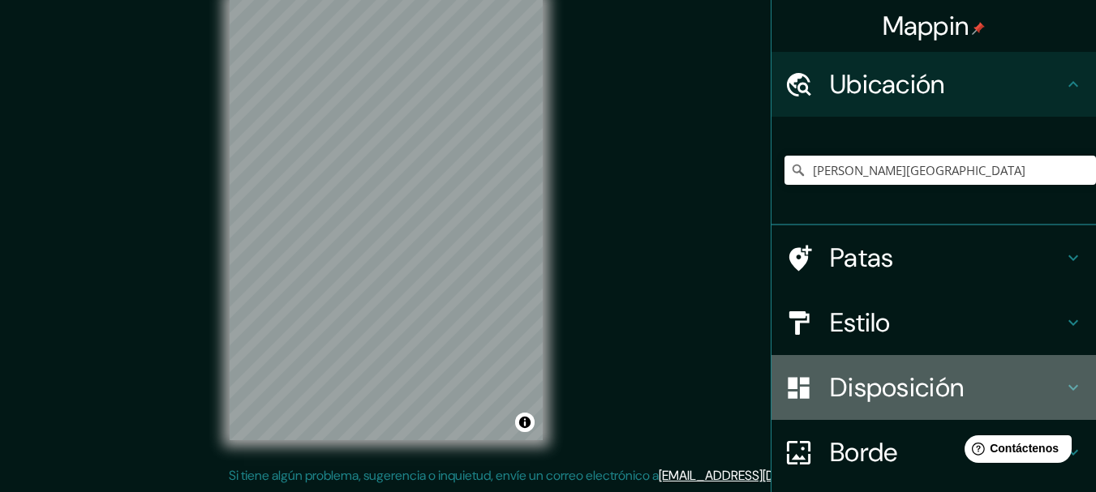
click at [859, 397] on font "Disposición" at bounding box center [897, 388] width 134 height 34
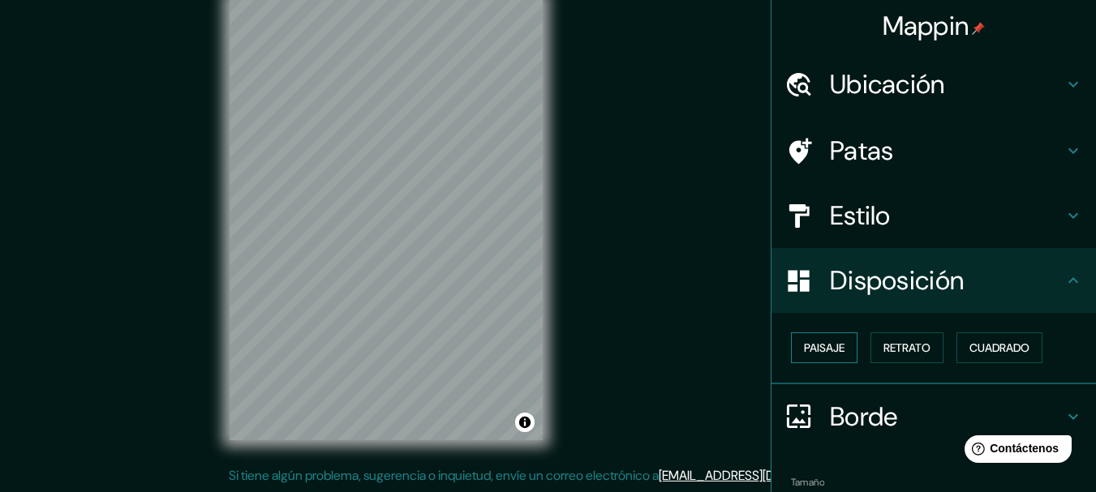
click at [818, 349] on font "Paisaje" at bounding box center [824, 348] width 41 height 15
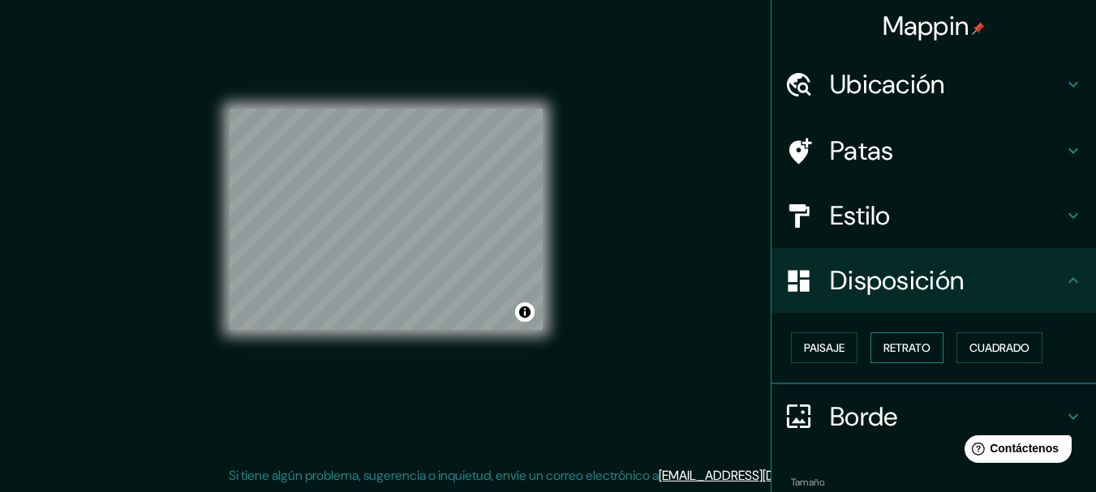
click at [901, 351] on font "Retrato" at bounding box center [906, 348] width 47 height 15
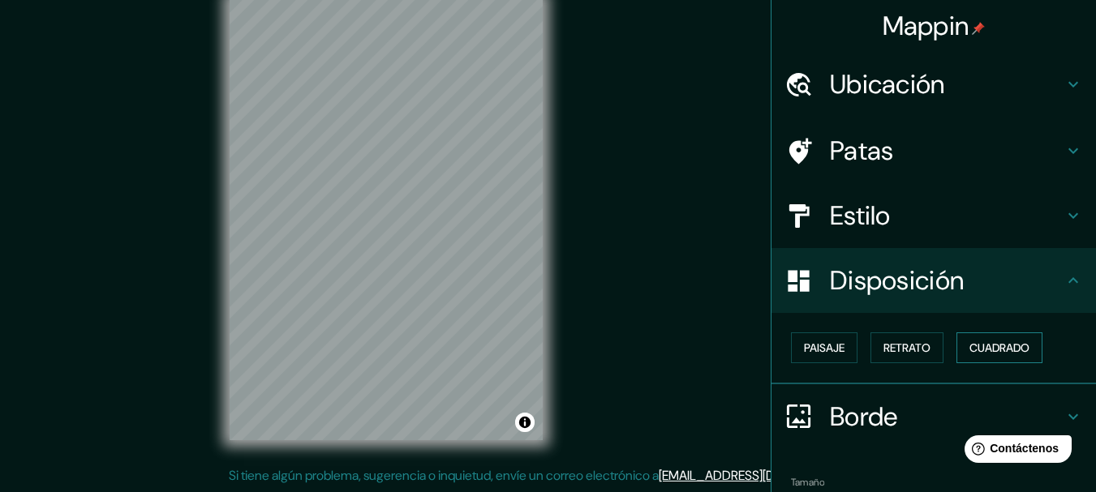
click at [957, 347] on button "Cuadrado" at bounding box center [999, 347] width 86 height 31
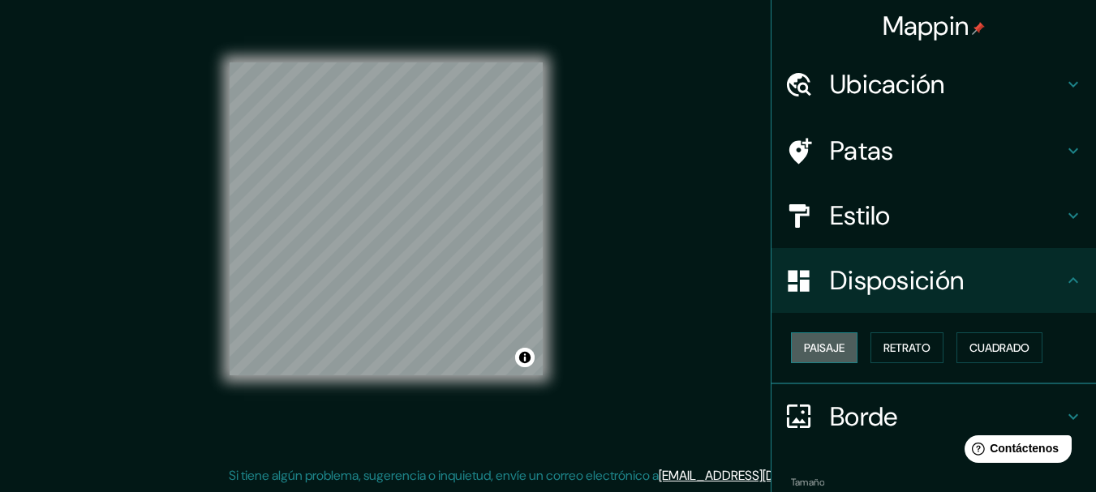
click at [833, 350] on font "Paisaje" at bounding box center [824, 348] width 41 height 15
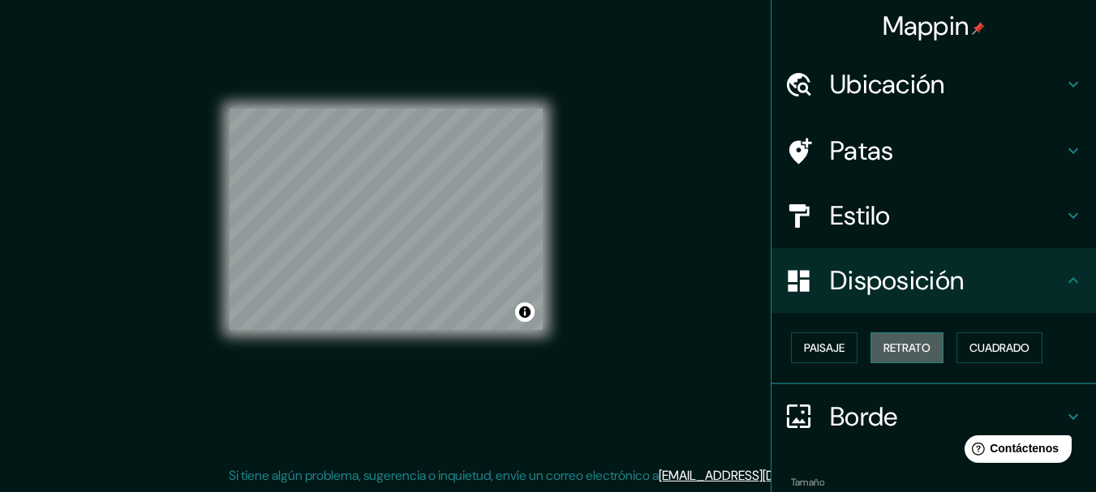
click at [899, 347] on font "Retrato" at bounding box center [906, 348] width 47 height 15
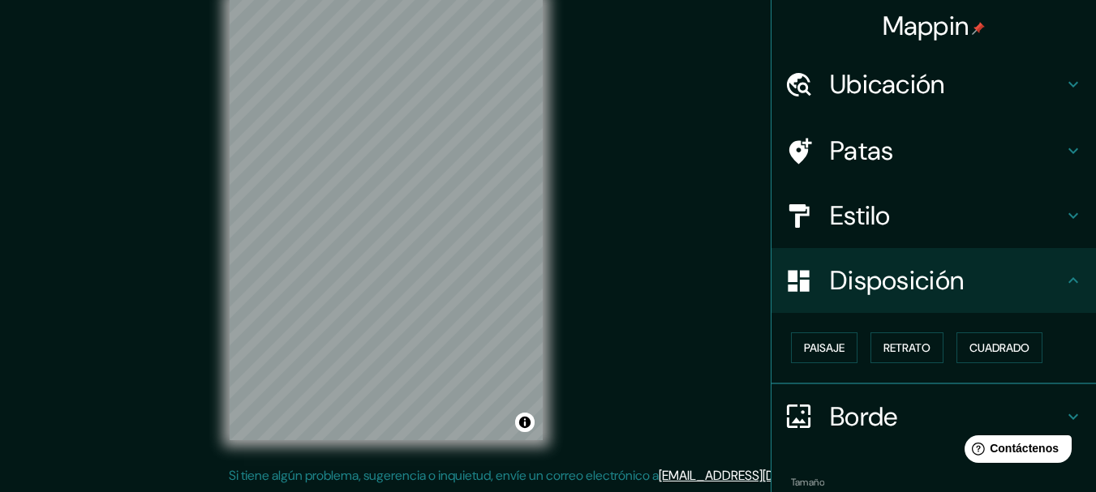
click at [887, 232] on div "Estilo" at bounding box center [933, 215] width 324 height 65
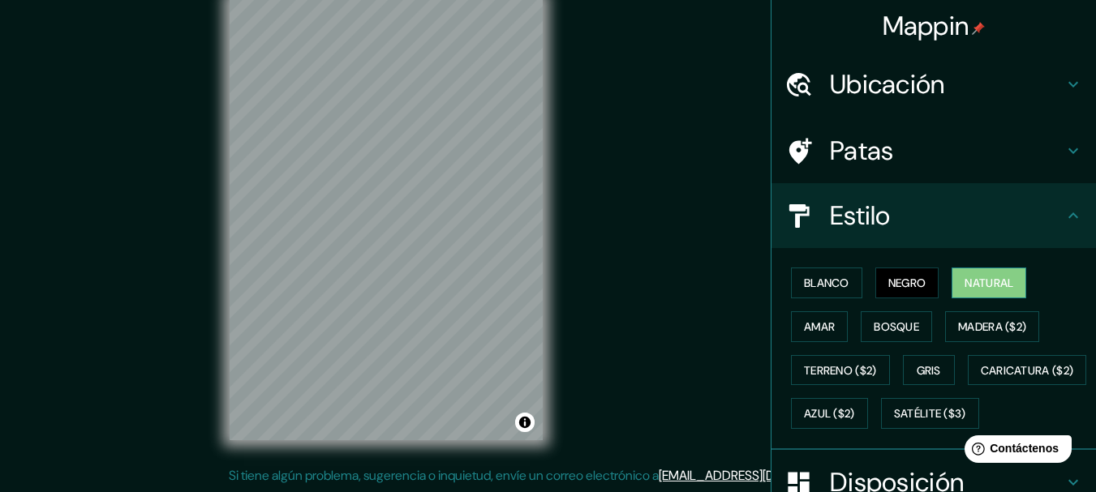
click at [964, 292] on font "Natural" at bounding box center [988, 282] width 49 height 21
click at [826, 324] on button "Amar" at bounding box center [819, 326] width 57 height 31
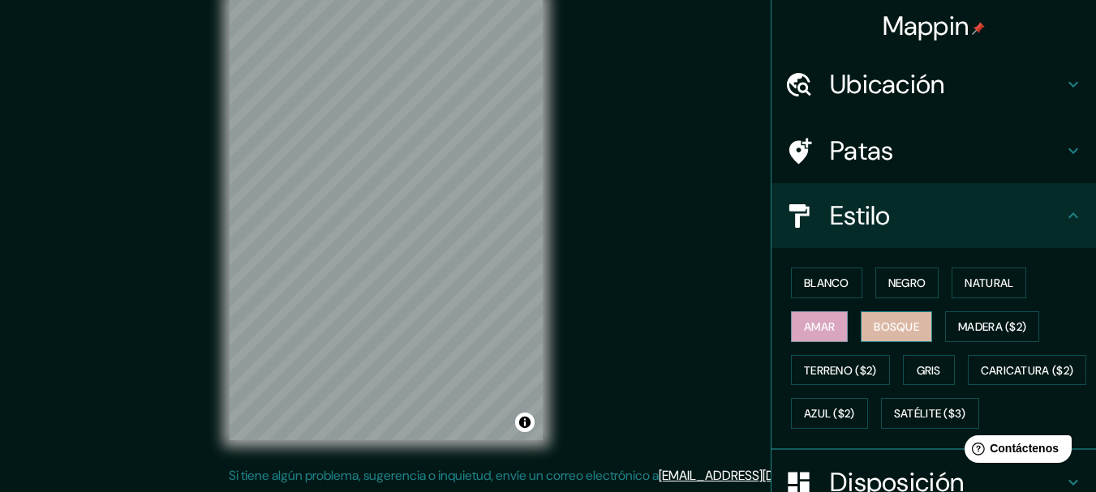
click at [895, 329] on font "Bosque" at bounding box center [895, 327] width 45 height 15
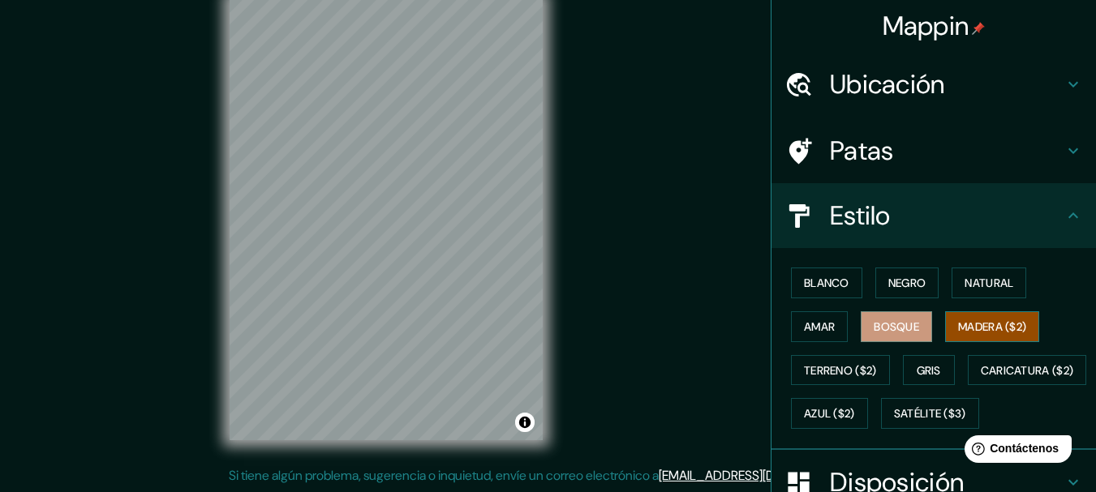
click at [971, 320] on font "Madera ($2)" at bounding box center [992, 327] width 68 height 15
click at [870, 368] on button "Terreno ($2)" at bounding box center [840, 370] width 99 height 31
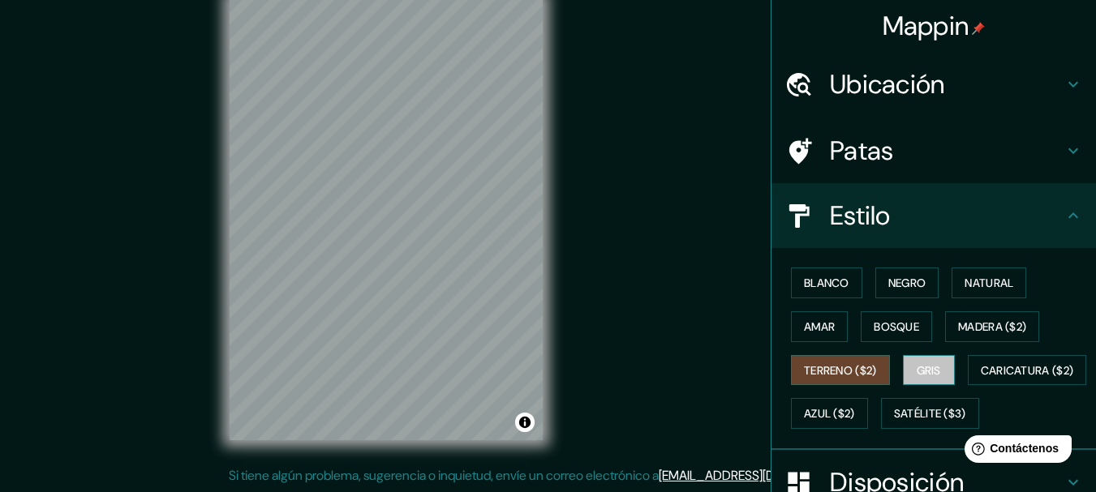
click at [903, 366] on button "Gris" at bounding box center [929, 370] width 52 height 31
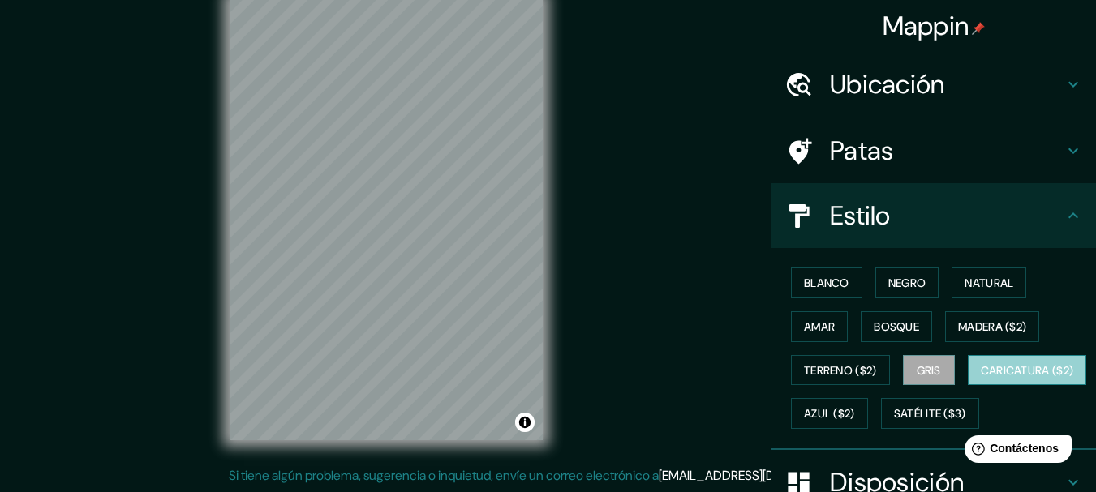
click at [980, 381] on font "Caricatura ($2)" at bounding box center [1026, 370] width 93 height 21
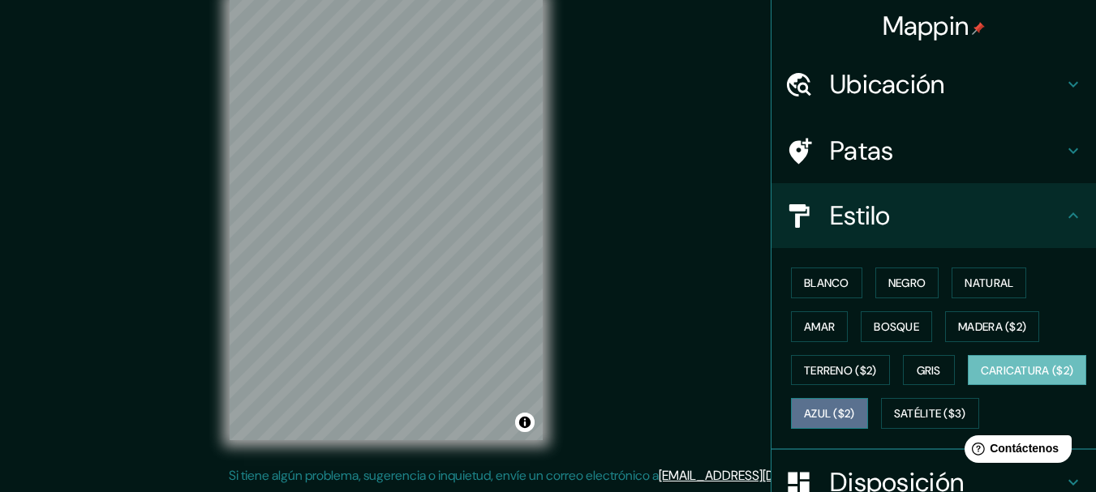
click at [855, 416] on font "Azul ($2)" at bounding box center [829, 414] width 51 height 15
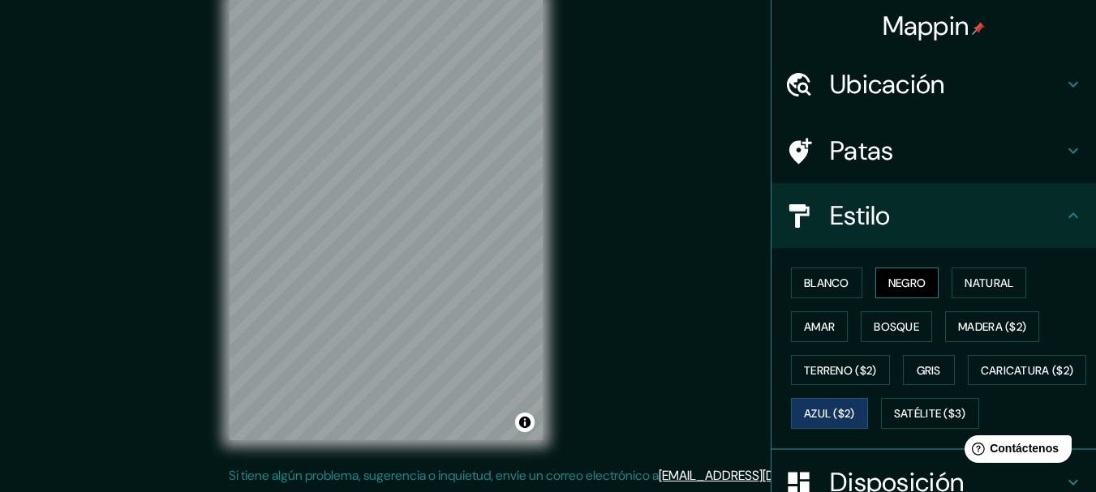
click at [888, 281] on font "Negro" at bounding box center [907, 283] width 38 height 15
click at [938, 285] on div "Blanco Negro Natural Amar Bosque Madera ($2) Terreno ($2) Gris Caricatura ($2) …" at bounding box center [939, 348] width 311 height 174
click at [952, 285] on button "Natural" at bounding box center [988, 283] width 75 height 31
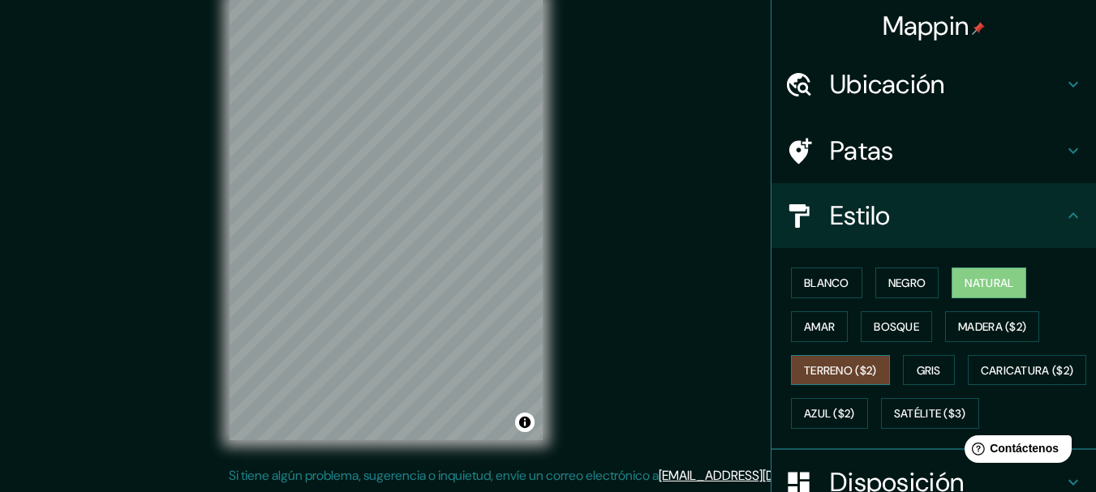
click at [873, 377] on button "Terreno ($2)" at bounding box center [840, 370] width 99 height 31
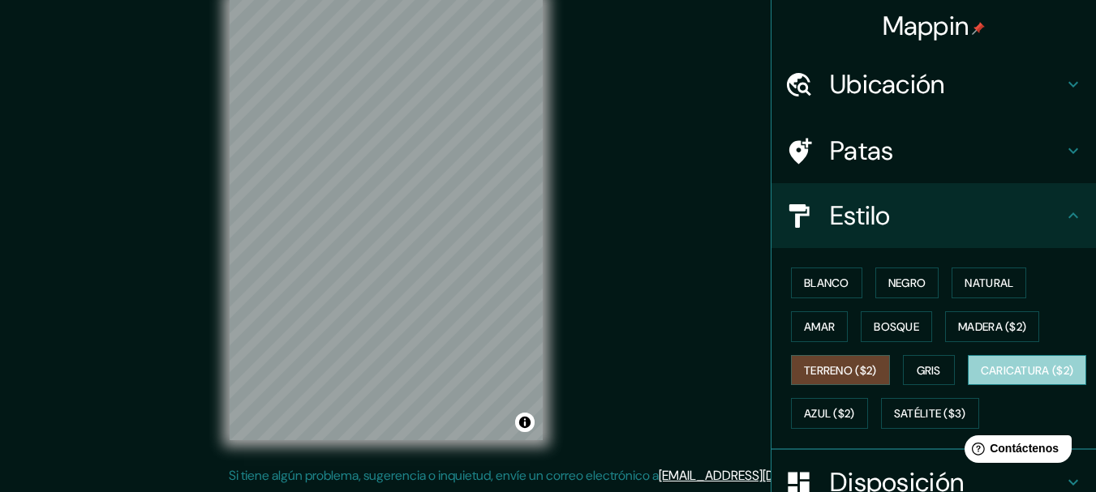
click at [980, 378] on font "Caricatura ($2)" at bounding box center [1026, 370] width 93 height 15
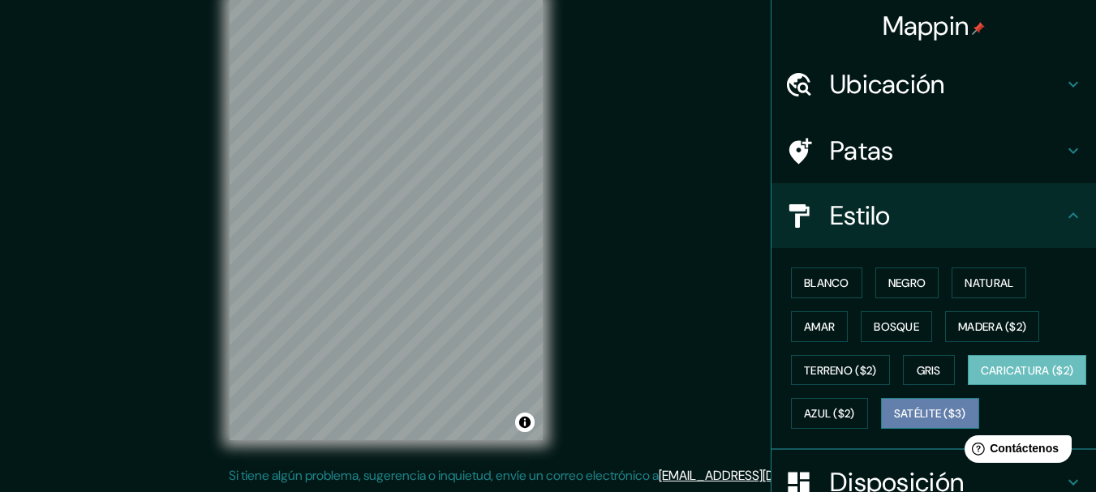
click at [894, 422] on font "Satélite ($3)" at bounding box center [930, 414] width 72 height 15
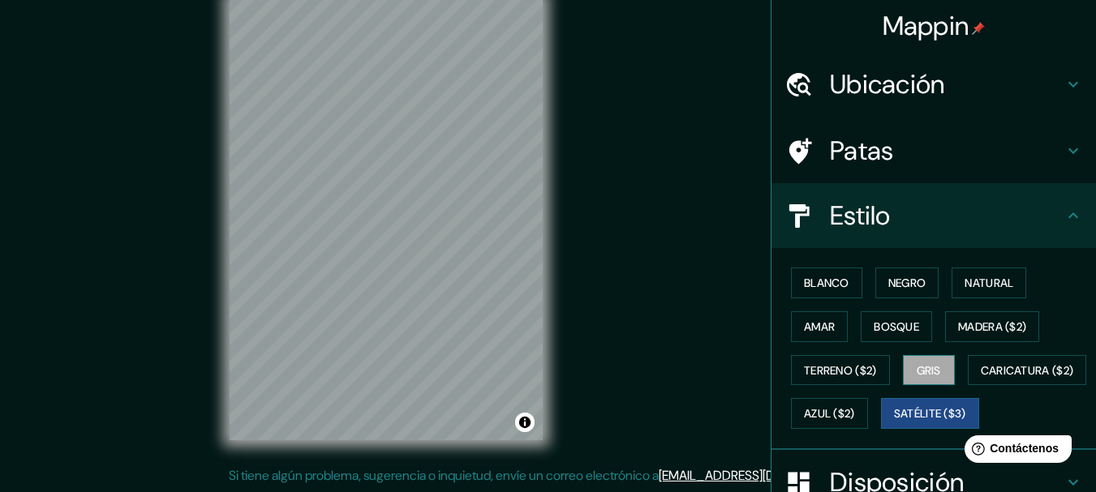
click at [916, 367] on font "Gris" at bounding box center [928, 370] width 24 height 15
click at [890, 337] on font "Bosque" at bounding box center [895, 326] width 45 height 21
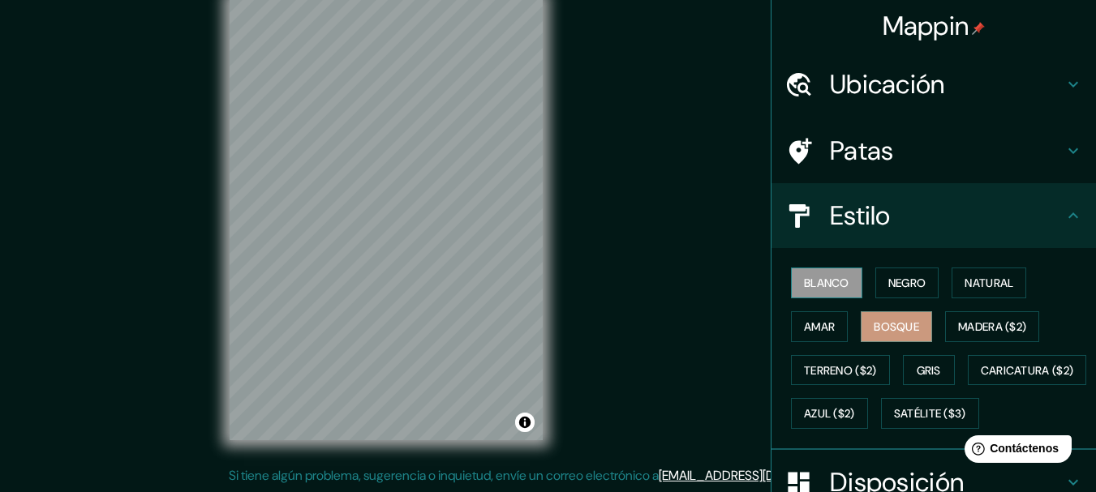
click at [805, 287] on font "Blanco" at bounding box center [826, 283] width 45 height 15
click at [921, 281] on button "Negro" at bounding box center [907, 283] width 64 height 31
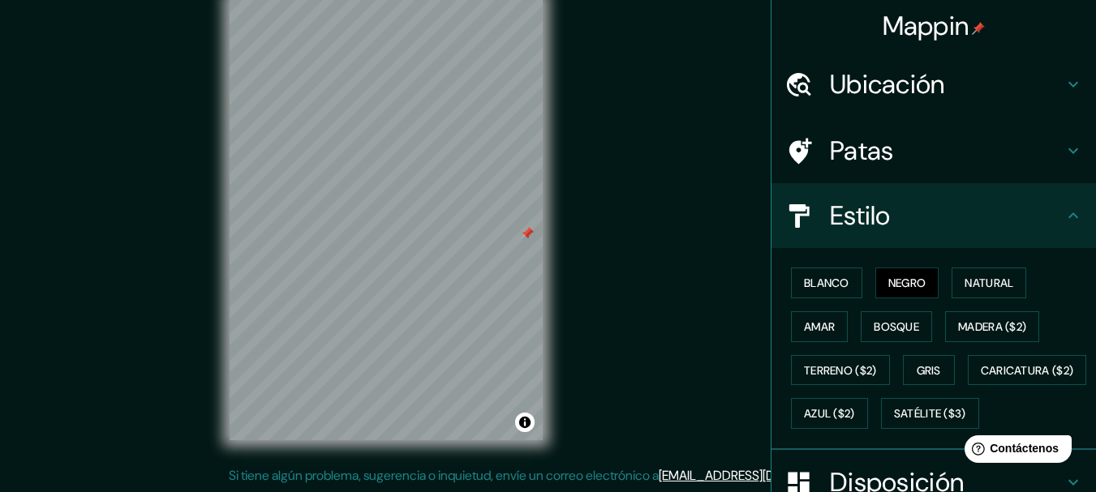
drag, startPoint x: 500, startPoint y: 221, endPoint x: 528, endPoint y: 231, distance: 29.5
click at [528, 231] on div at bounding box center [527, 233] width 13 height 13
